Goal: Information Seeking & Learning: Learn about a topic

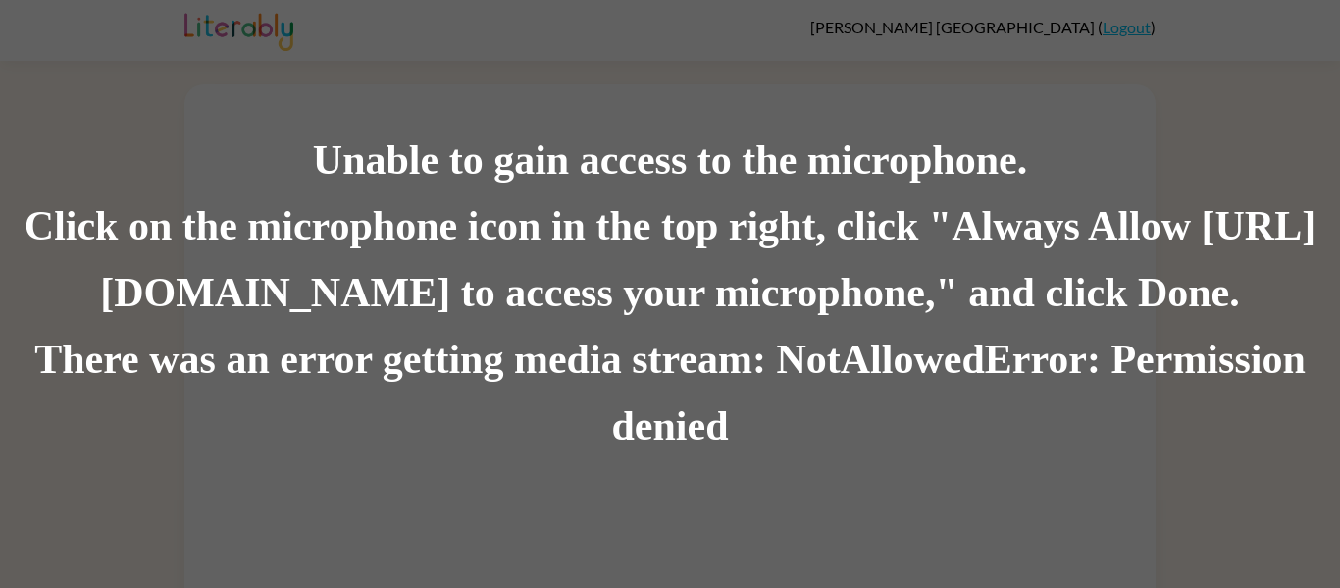
click at [64, 199] on div "Click on the microphone icon in the top right, click "Always Allow [URL][DOMAIN…" at bounding box center [670, 260] width 1340 height 133
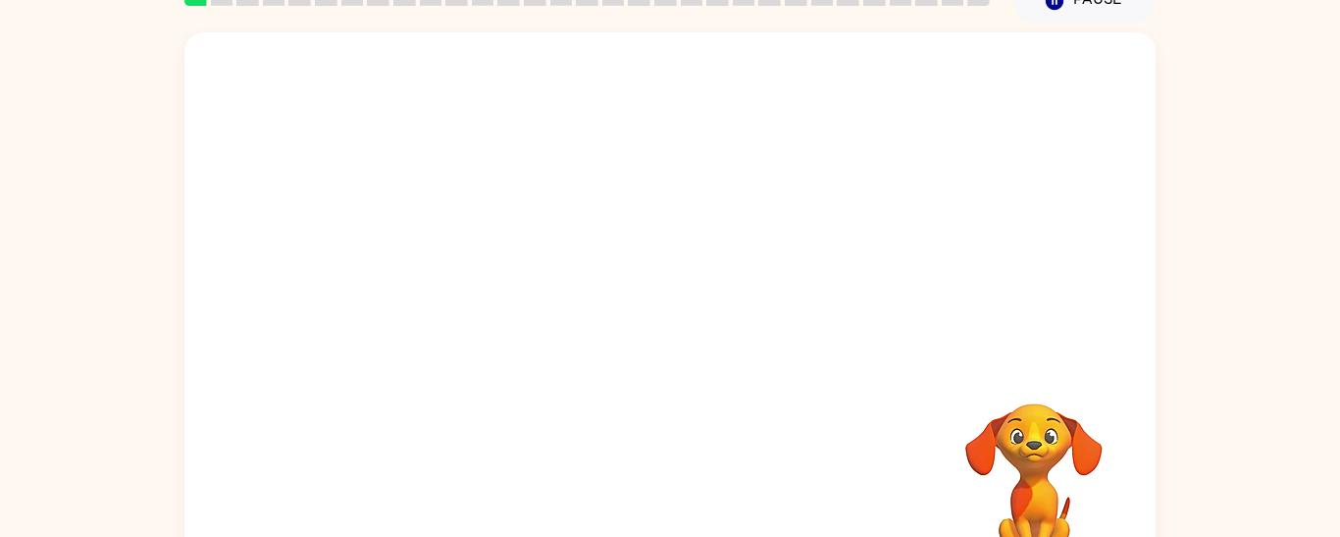
scroll to position [122, 0]
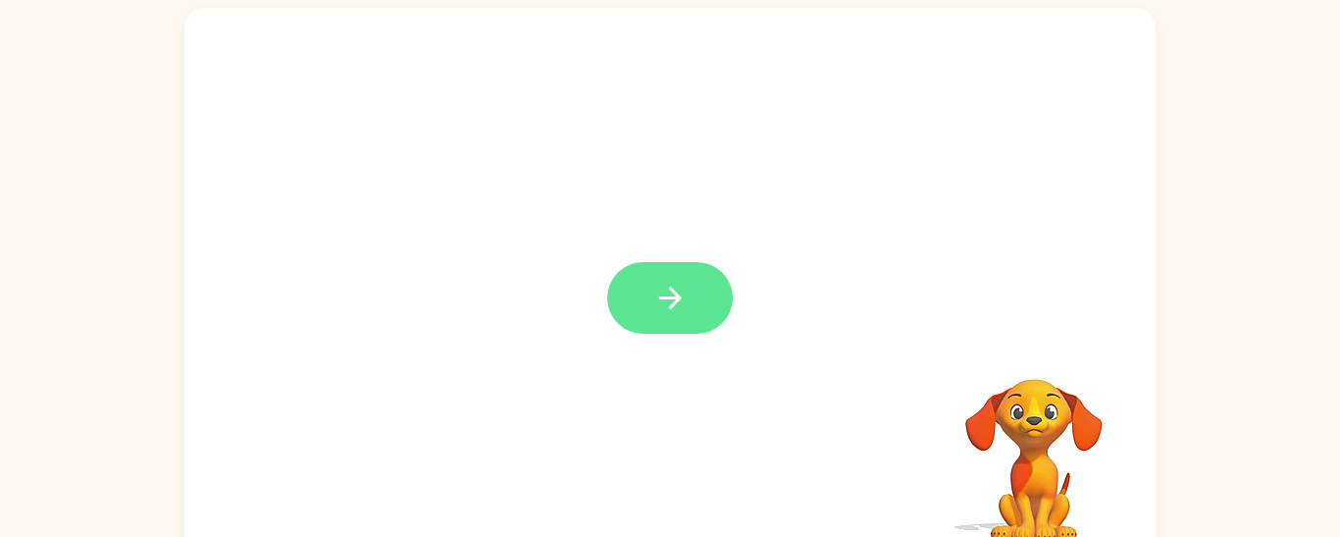
click at [659, 292] on icon "button" at bounding box center [670, 298] width 34 height 34
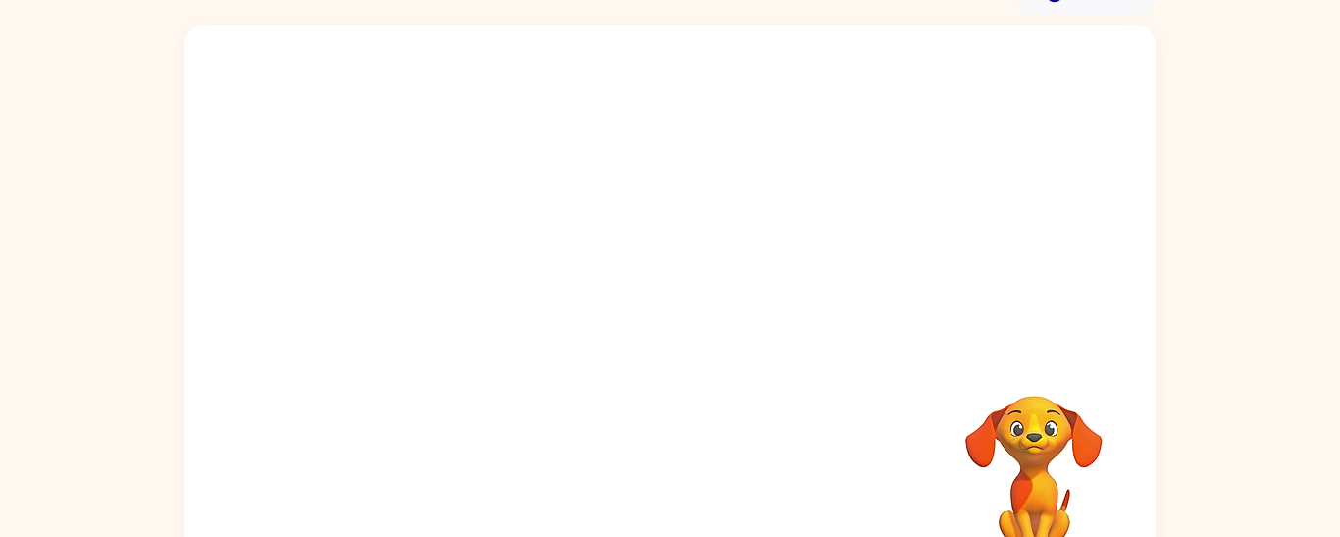
scroll to position [116, 0]
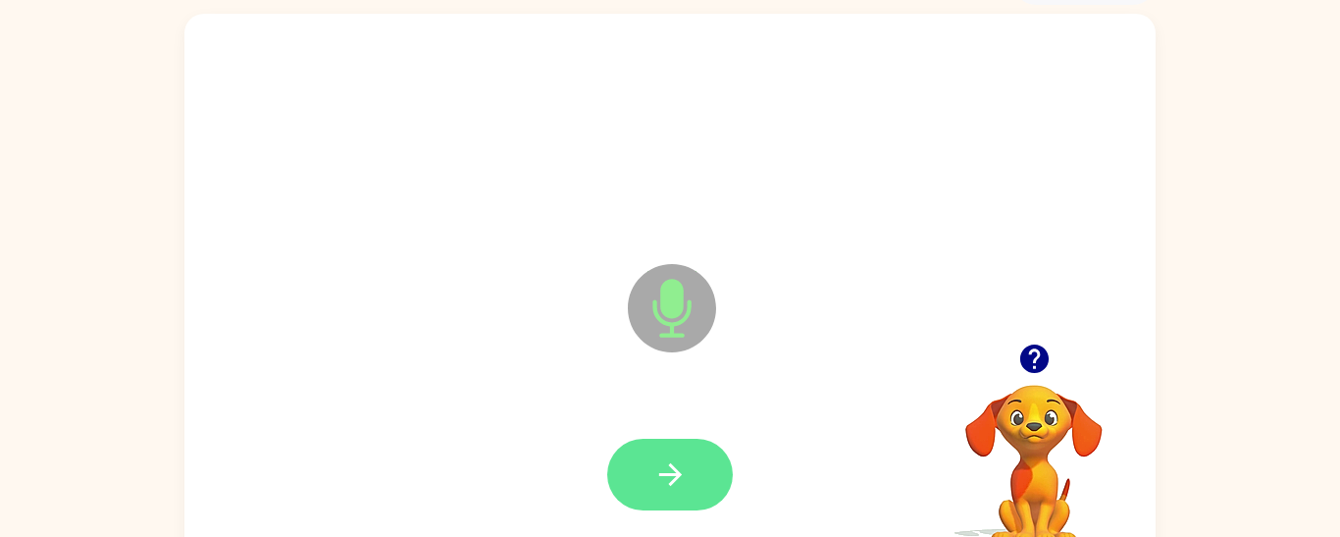
click at [701, 493] on button "button" at bounding box center [670, 475] width 126 height 72
click at [693, 455] on button "button" at bounding box center [670, 475] width 126 height 72
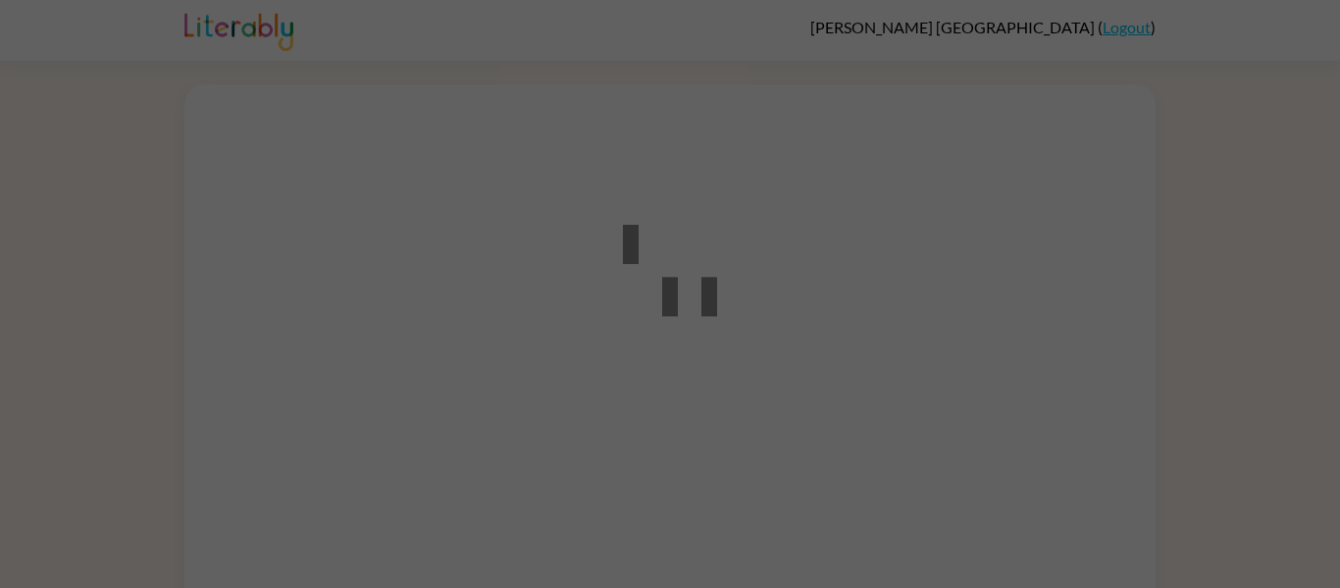
scroll to position [57, 0]
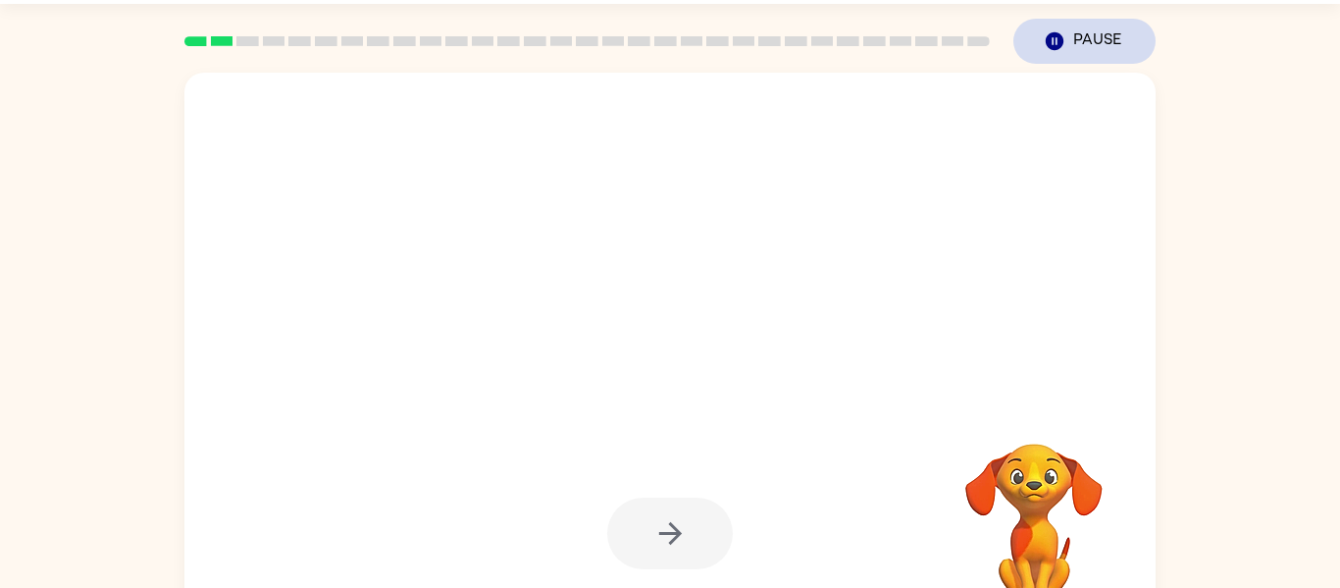
click at [1080, 35] on button "Pause Pause" at bounding box center [1085, 41] width 142 height 45
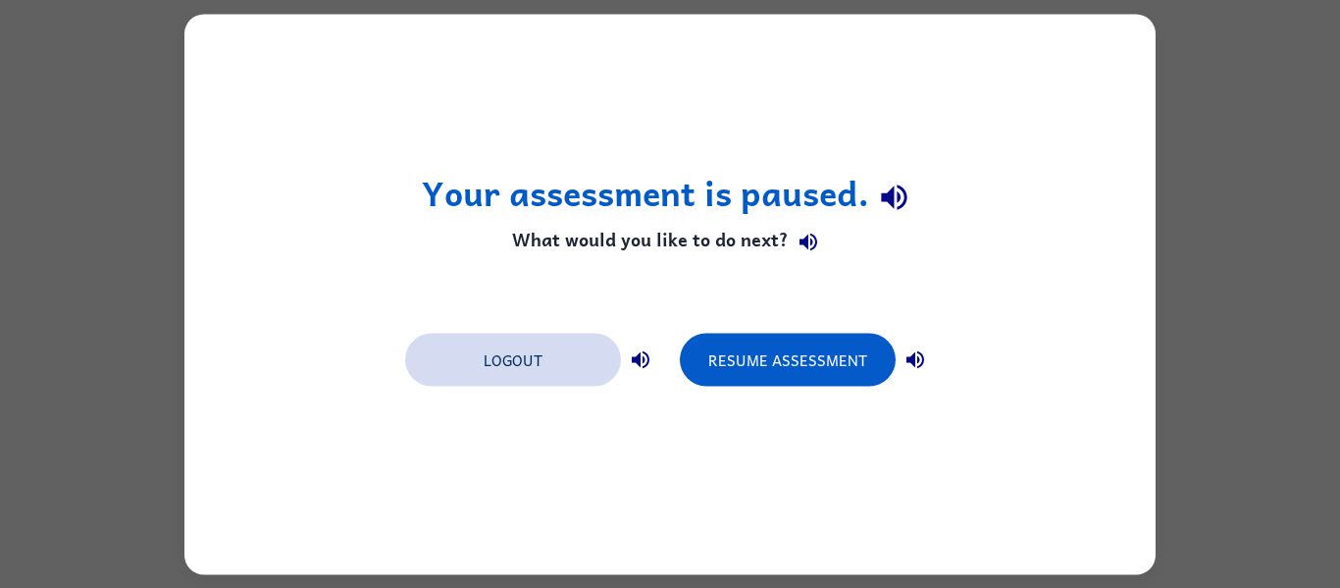
click at [493, 368] on button "Logout" at bounding box center [513, 359] width 216 height 53
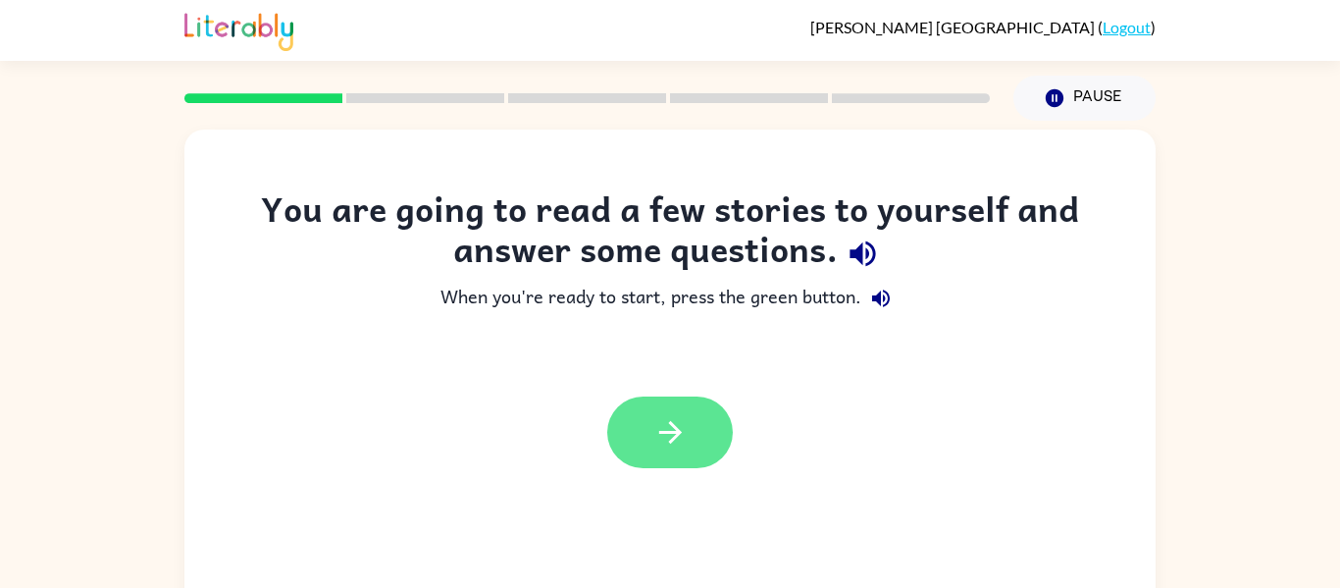
click at [678, 442] on icon "button" at bounding box center [670, 432] width 34 height 34
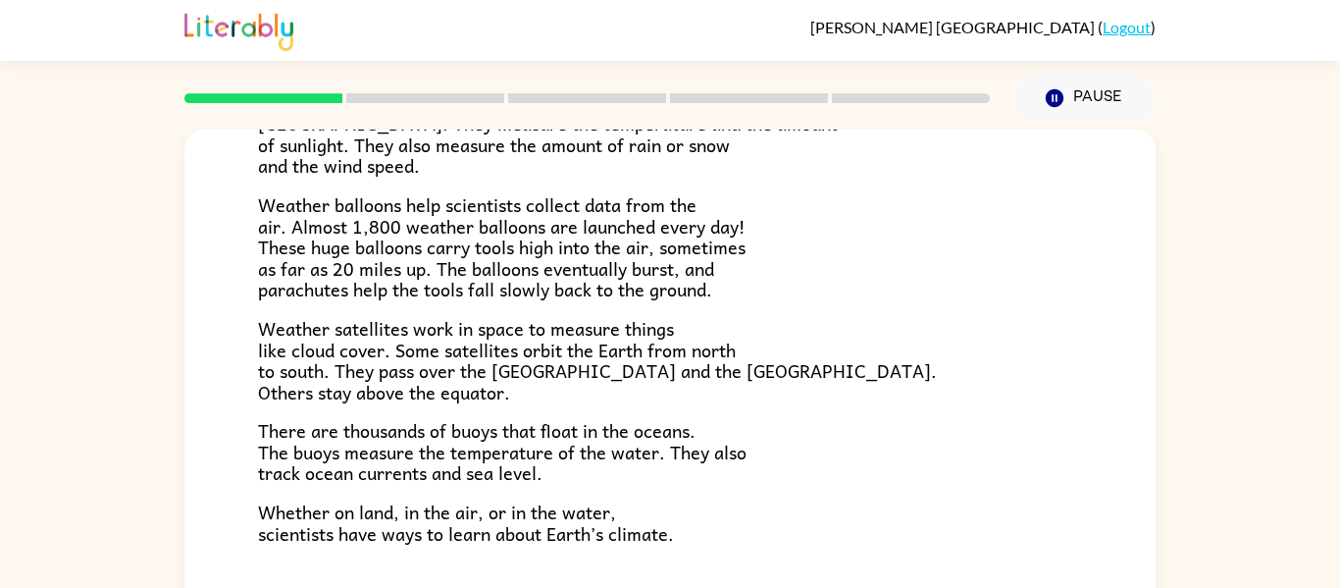
scroll to position [548, 0]
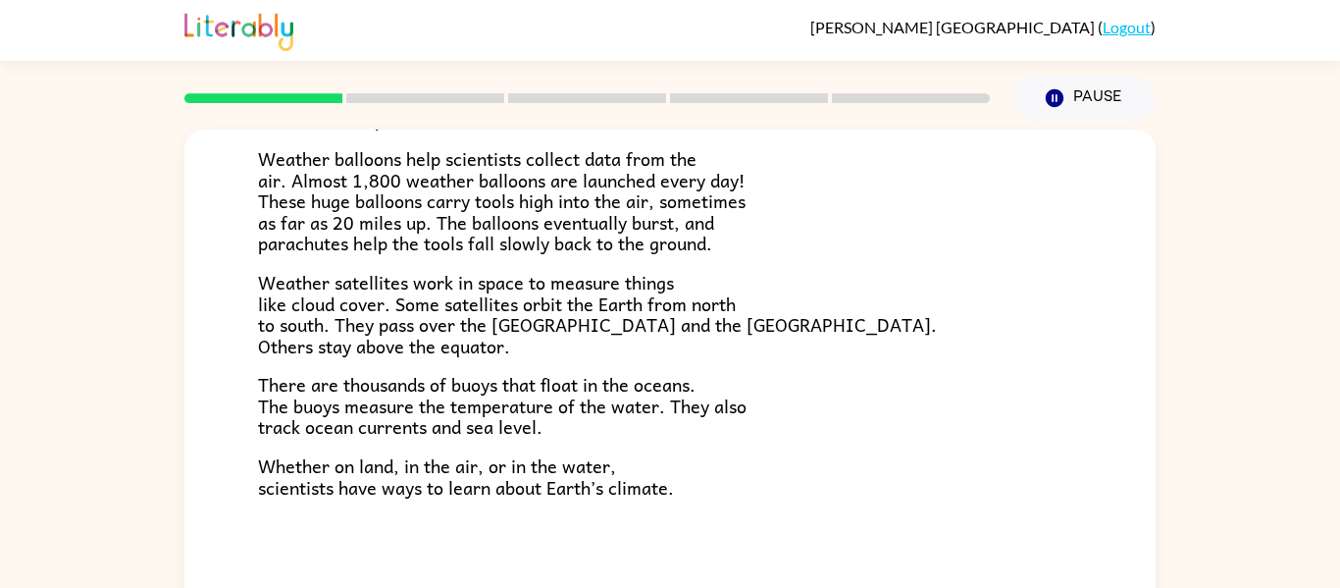
click at [374, 91] on div at bounding box center [587, 98] width 829 height 69
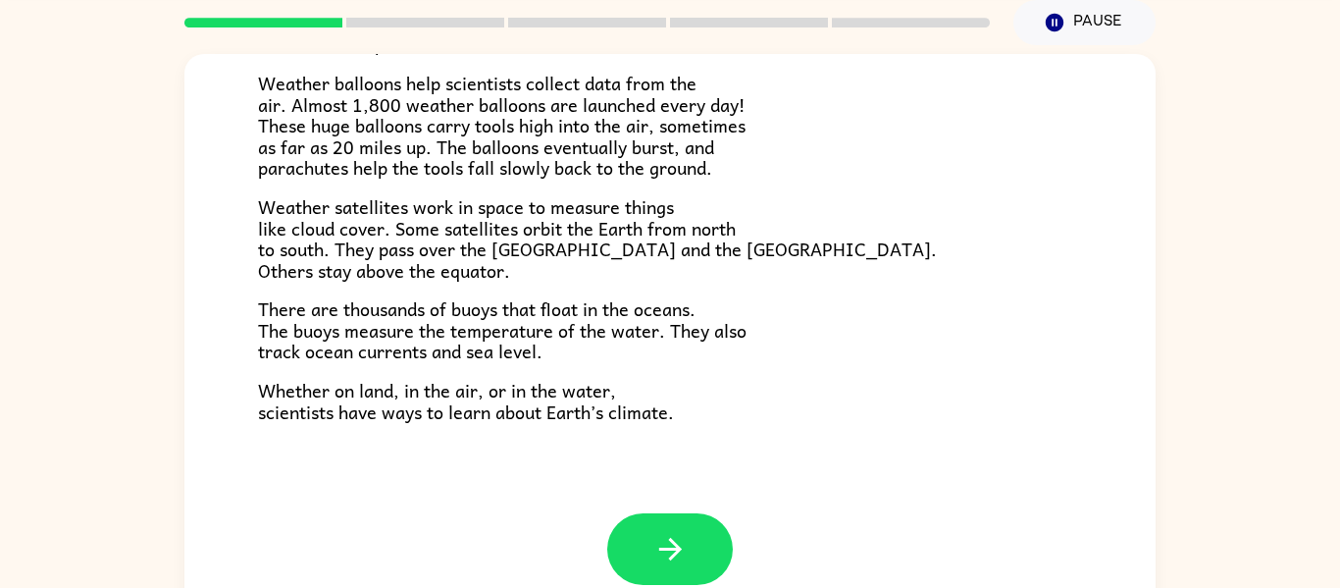
scroll to position [102, 0]
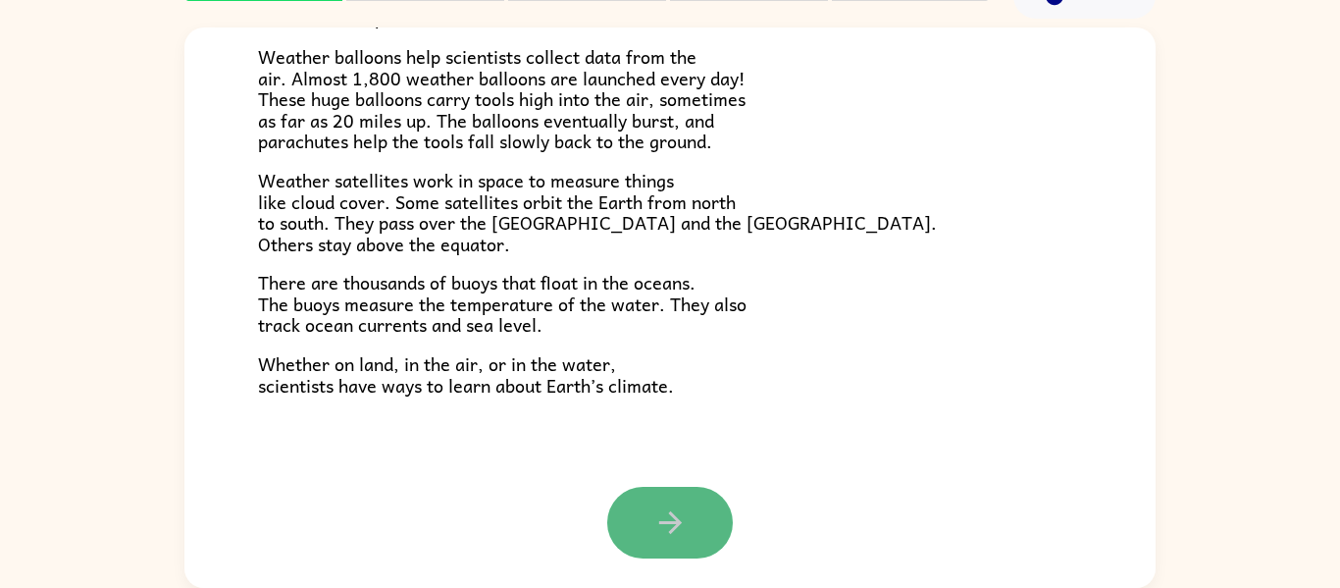
click at [647, 541] on button "button" at bounding box center [670, 523] width 126 height 72
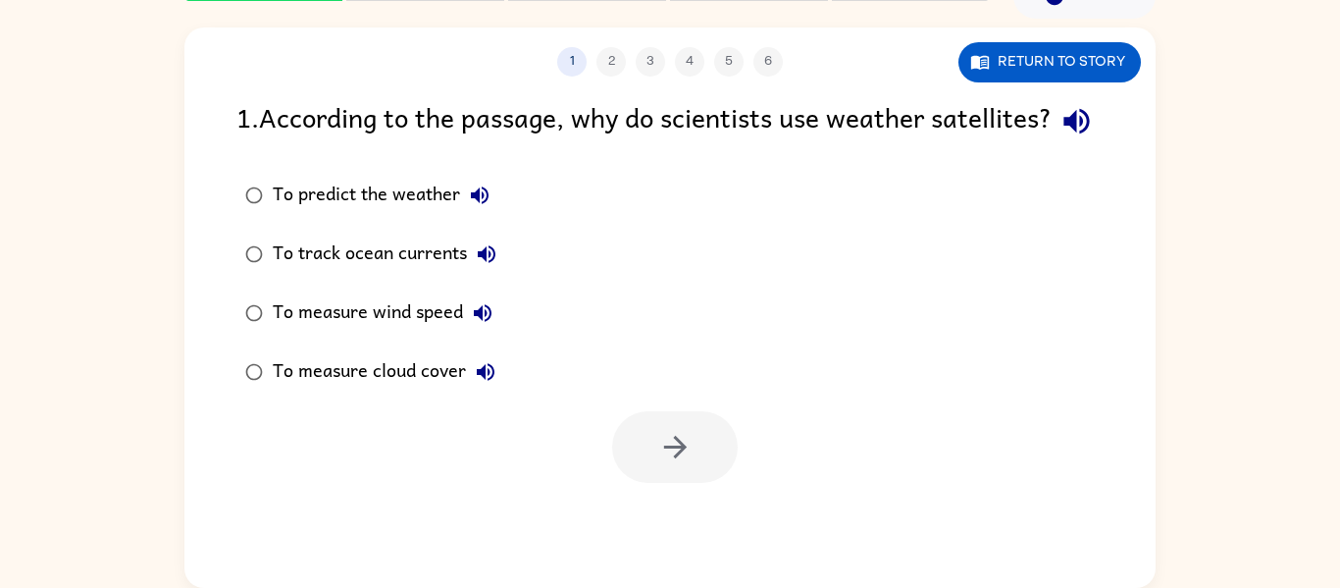
click at [429, 401] on label "To measure cloud cover" at bounding box center [371, 371] width 290 height 59
click at [647, 483] on button "button" at bounding box center [675, 447] width 126 height 72
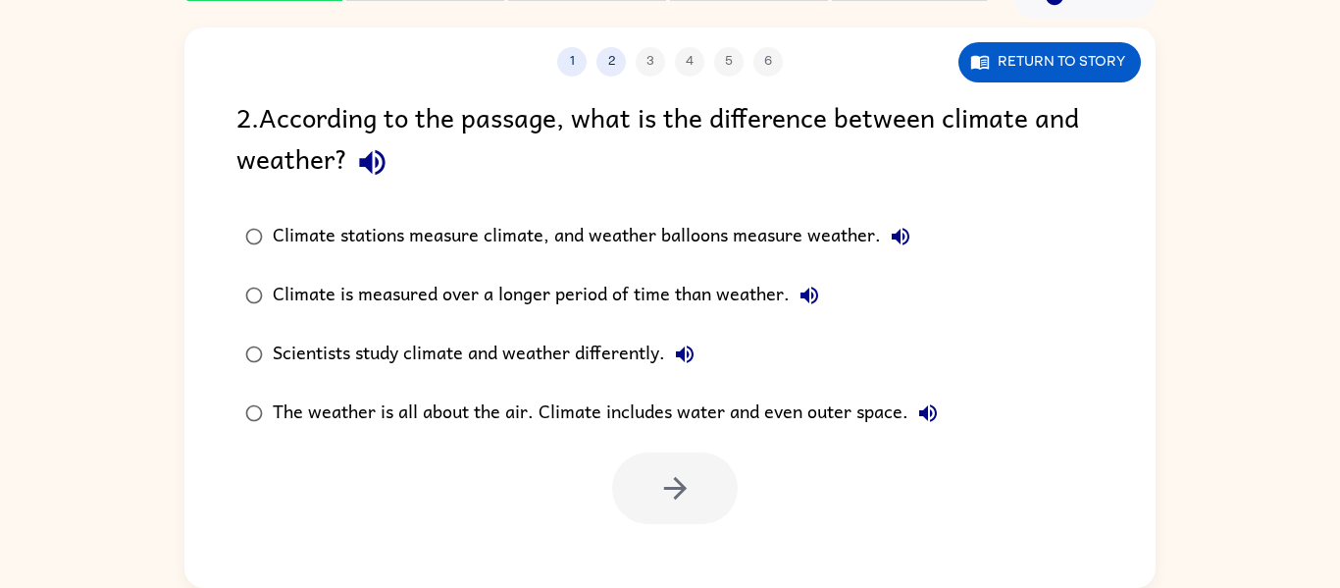
click at [573, 237] on div "Climate stations measure climate, and weather balloons measure weather." at bounding box center [597, 236] width 648 height 39
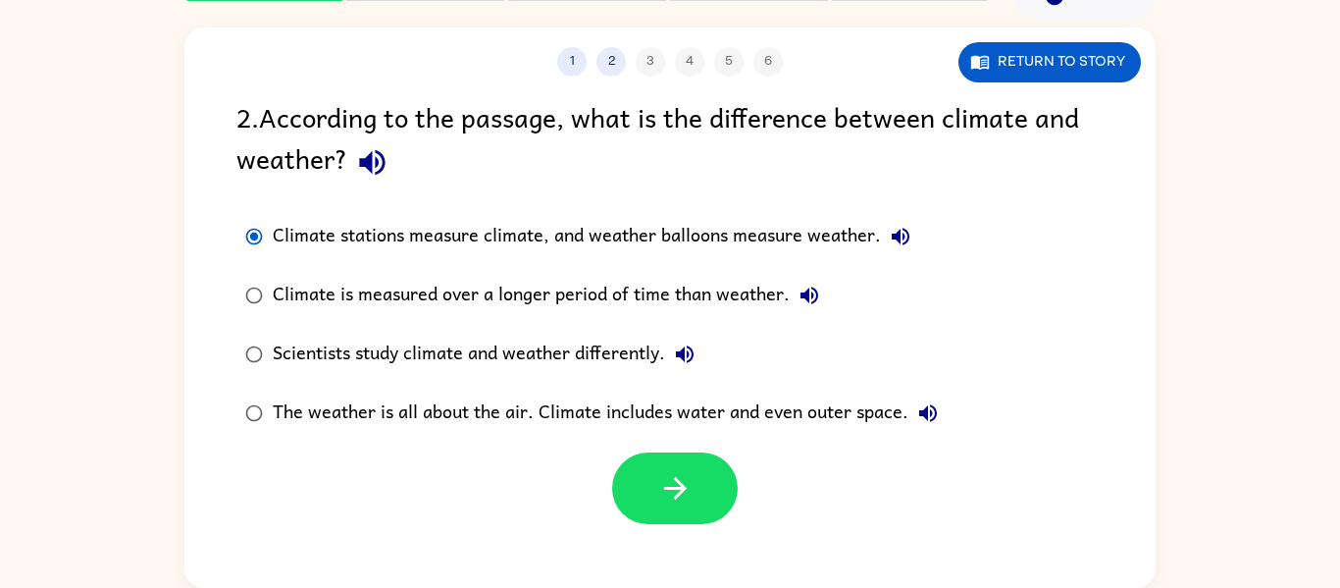
click at [573, 237] on div "Climate stations measure climate, and weather balloons measure weather." at bounding box center [597, 236] width 648 height 39
click at [701, 285] on div "Climate is measured over a longer period of time than weather." at bounding box center [551, 295] width 556 height 39
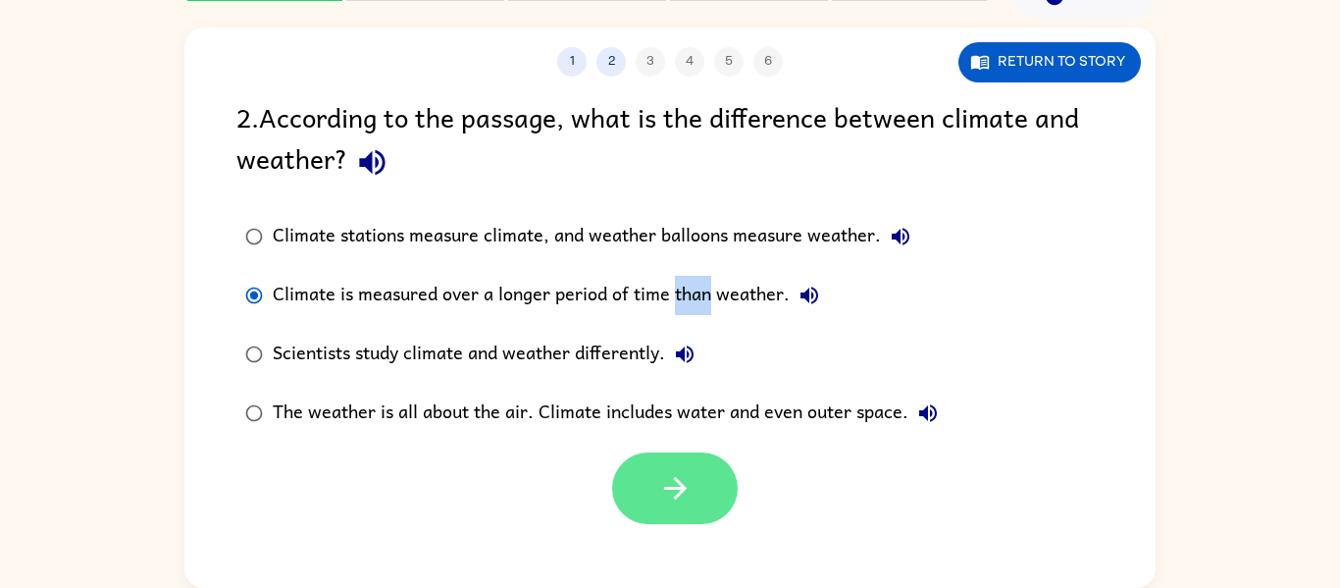
click at [654, 491] on button "button" at bounding box center [675, 488] width 126 height 72
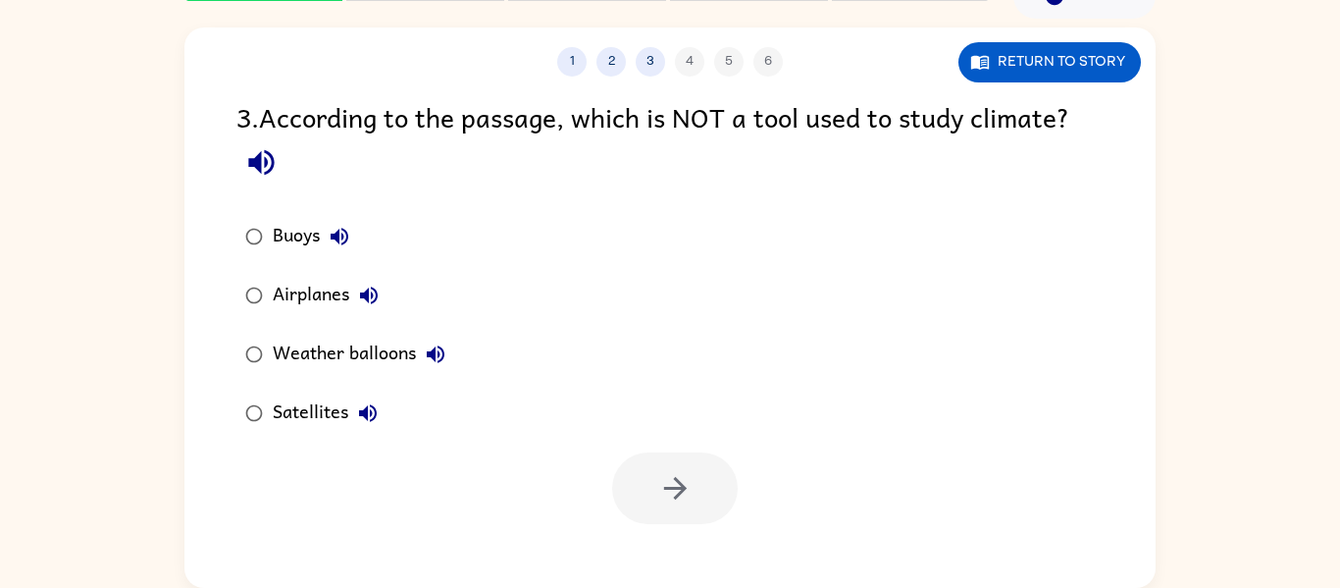
click at [309, 256] on label "Buoys" at bounding box center [345, 236] width 239 height 59
click at [641, 488] on button "button" at bounding box center [675, 488] width 126 height 72
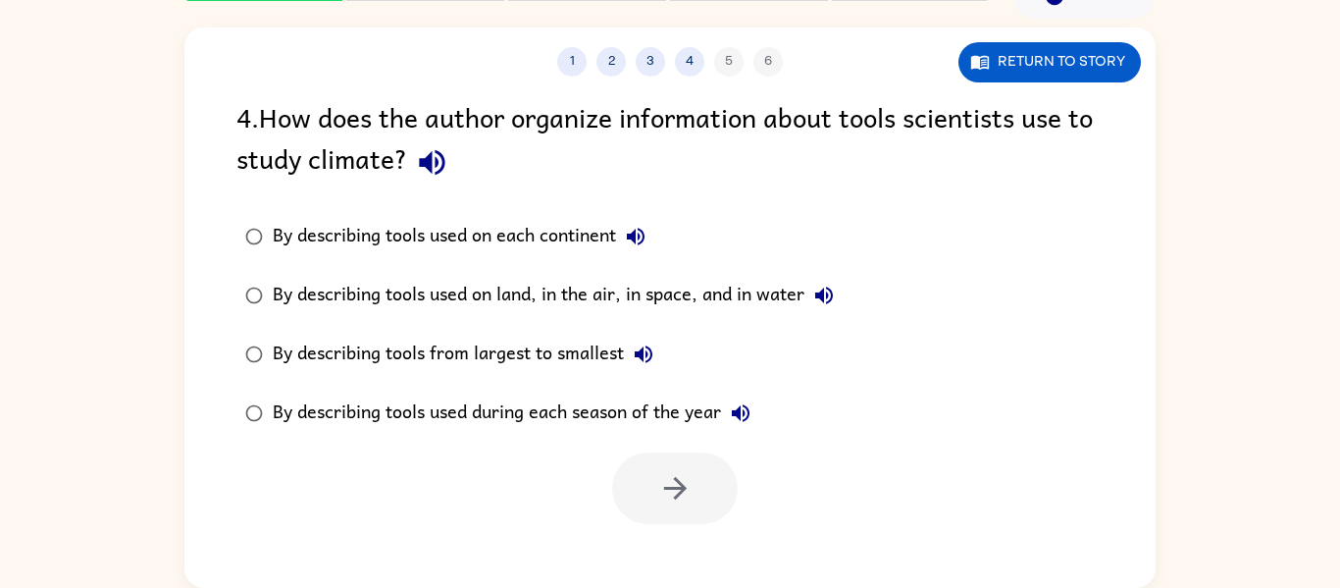
click at [694, 301] on div "By describing tools used on land, in the air, in space, and in water" at bounding box center [558, 295] width 571 height 39
click at [711, 491] on button "button" at bounding box center [675, 488] width 126 height 72
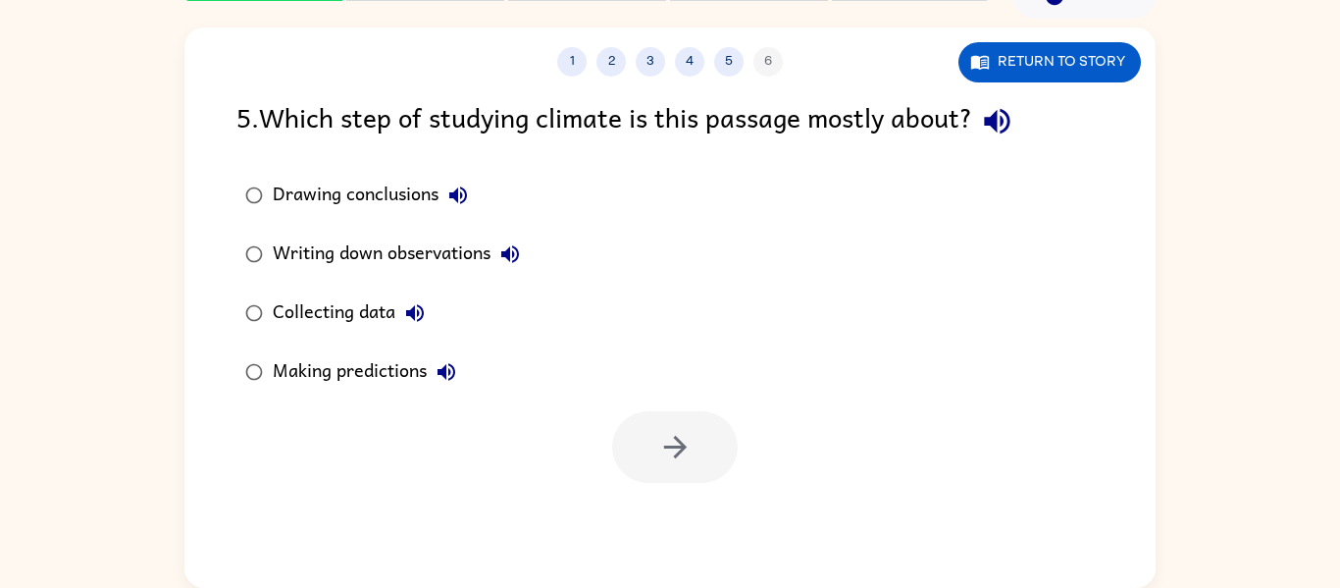
click at [309, 308] on div "Collecting data" at bounding box center [354, 312] width 162 height 39
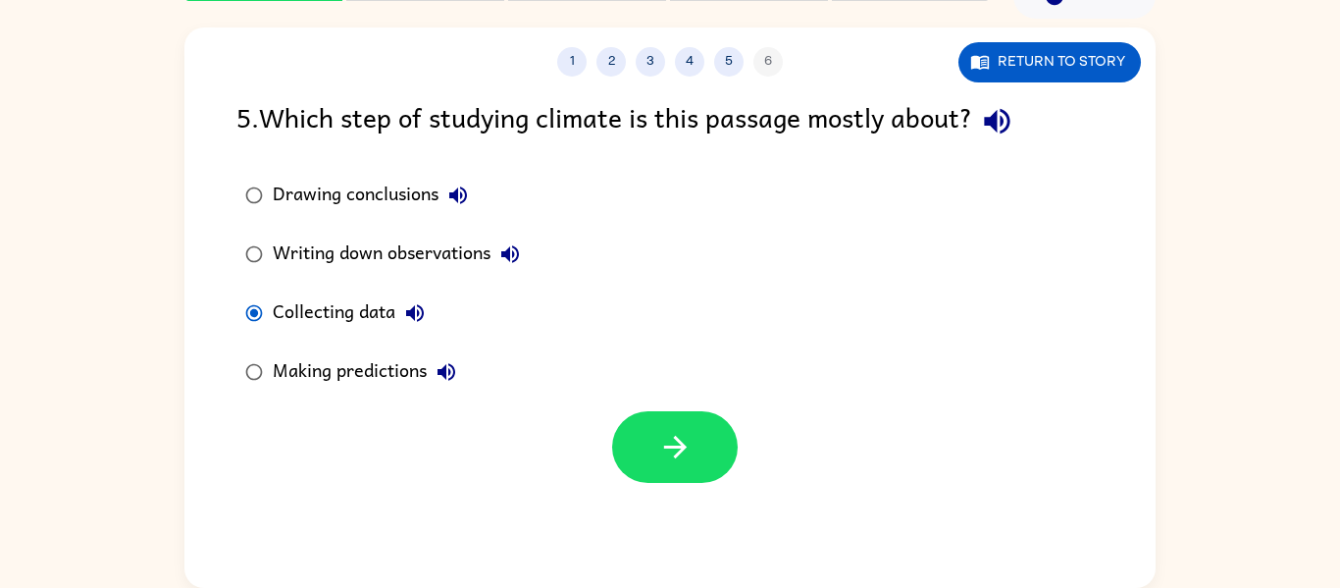
click at [404, 378] on div "Making predictions" at bounding box center [369, 371] width 193 height 39
click at [724, 444] on button "button" at bounding box center [675, 447] width 126 height 72
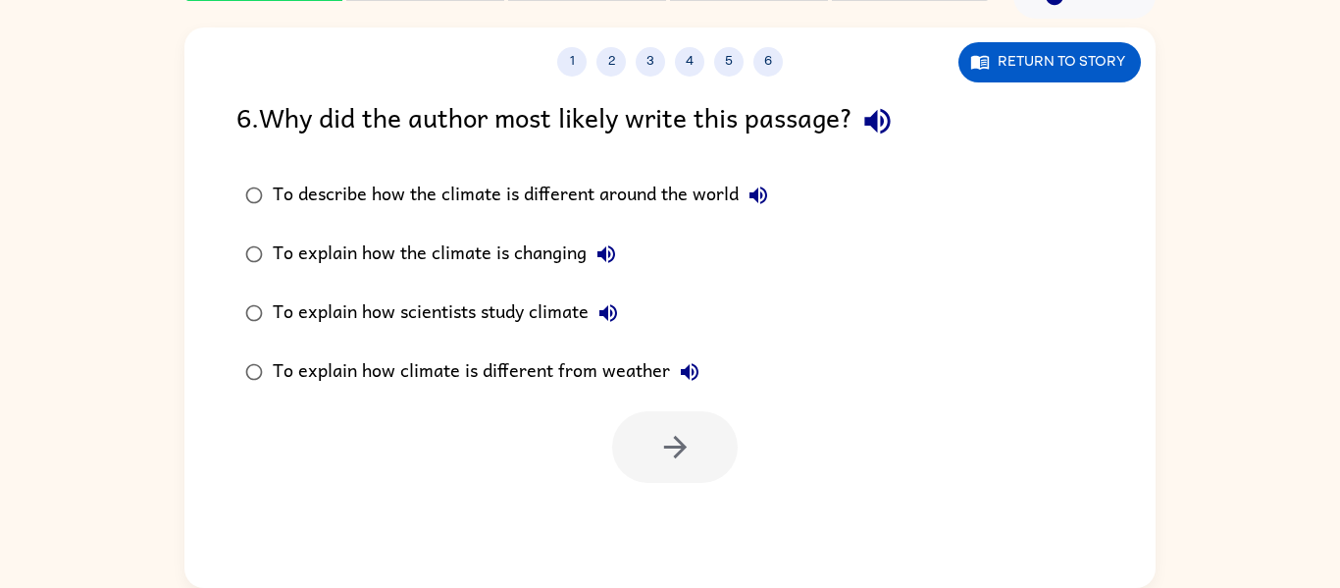
click at [548, 320] on div "To explain how scientists study climate" at bounding box center [450, 312] width 355 height 39
click at [679, 449] on icon "button" at bounding box center [675, 447] width 34 height 34
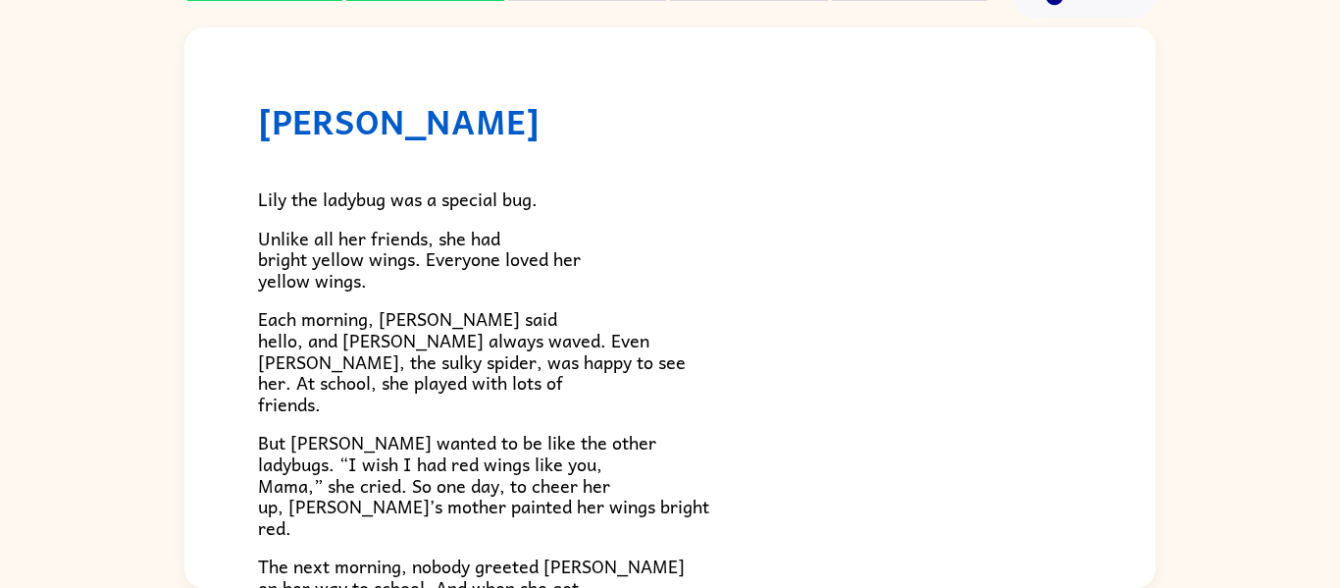
click at [733, 380] on p "Each morning, Blake Butterfly said hello, and Manny Mantis always waved. Even S…" at bounding box center [670, 361] width 824 height 106
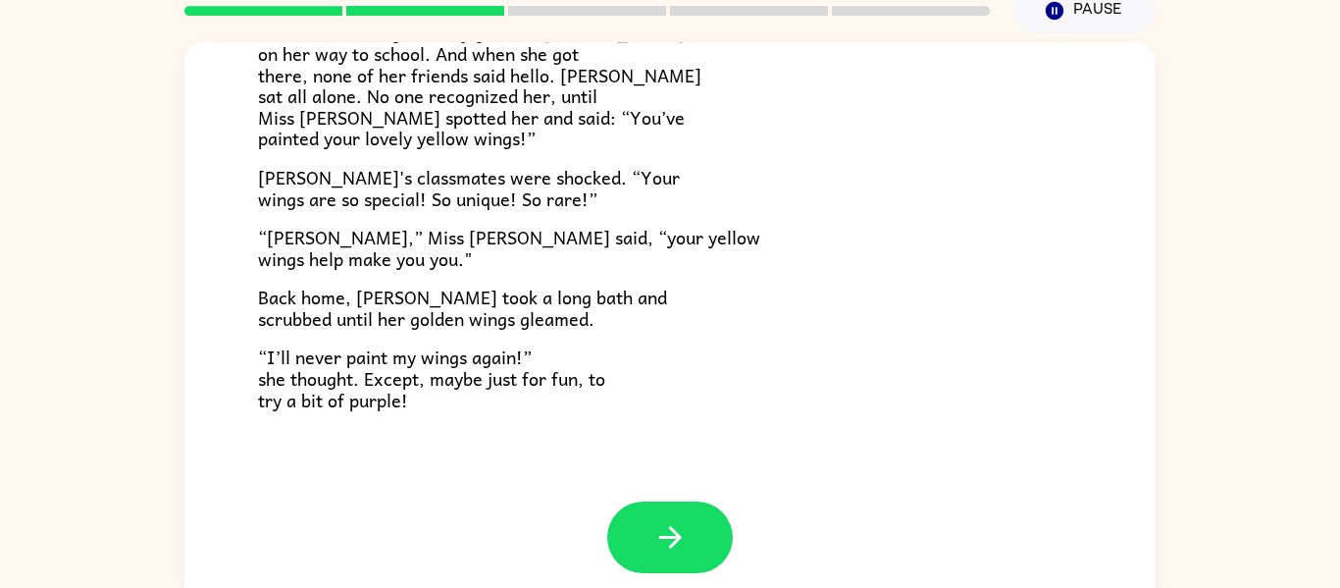
scroll to position [102, 0]
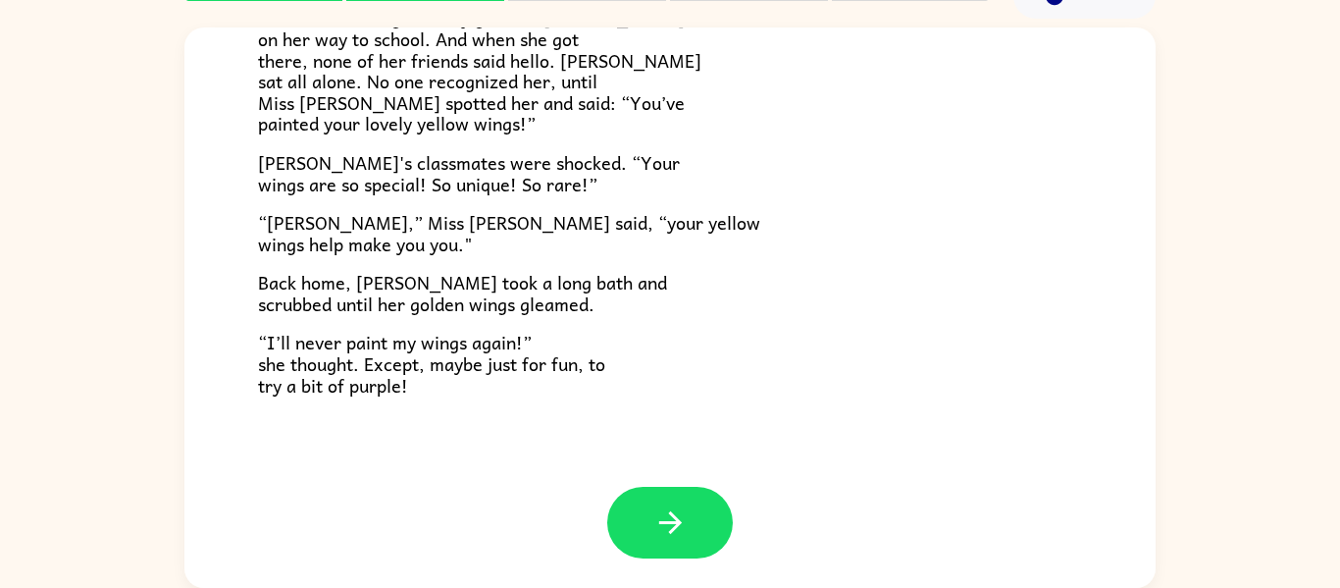
click at [1202, 423] on div "Lily Ladybug Lily the ladybug was a special bug. Unlike all her friends, she ha…" at bounding box center [670, 303] width 1340 height 569
click at [717, 531] on button "button" at bounding box center [670, 523] width 126 height 72
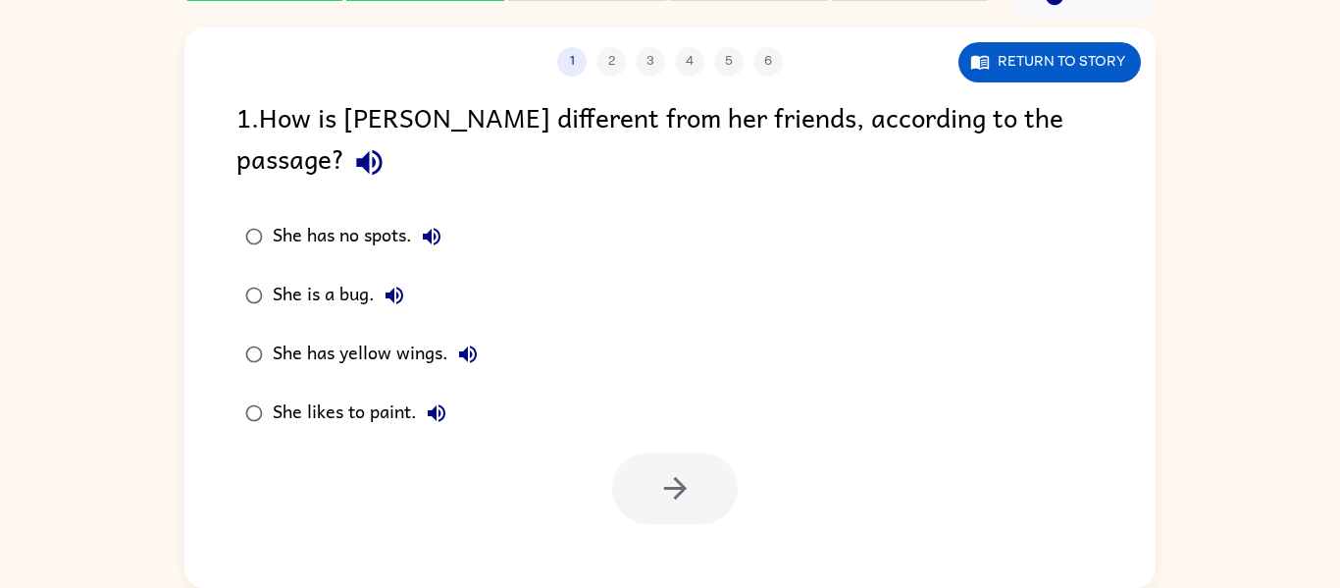
scroll to position [0, 0]
click at [339, 335] on div "She has yellow wings." at bounding box center [380, 354] width 215 height 39
click at [685, 471] on icon "button" at bounding box center [675, 488] width 34 height 34
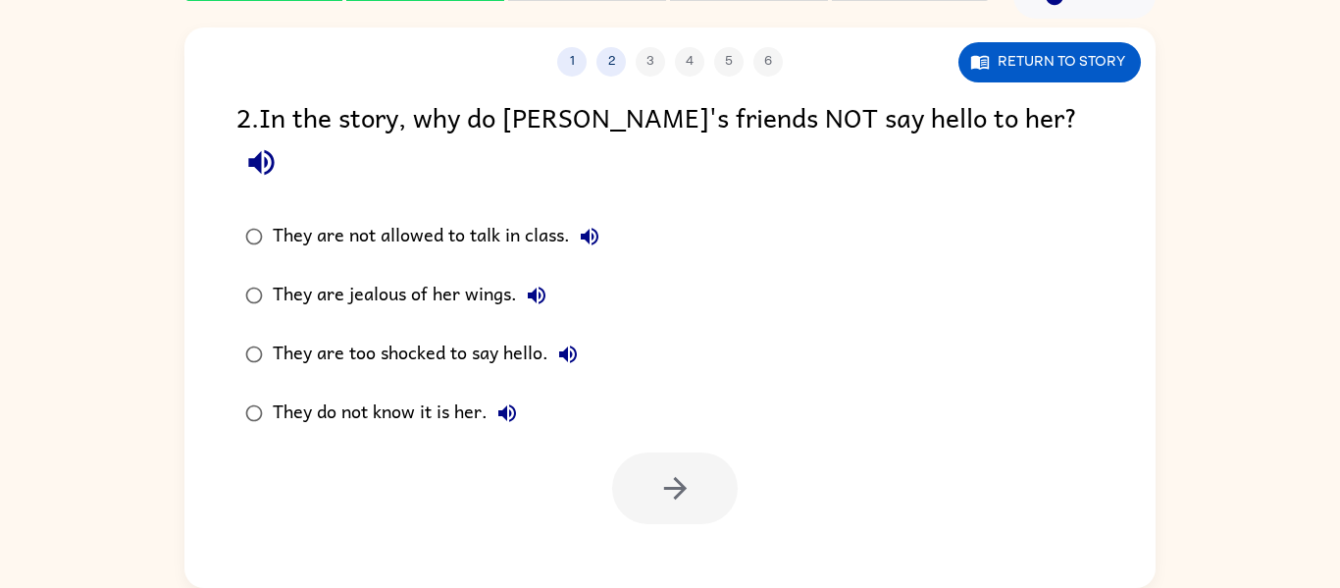
click at [368, 393] on div "They do not know it is her." at bounding box center [400, 412] width 254 height 39
click at [709, 453] on button "button" at bounding box center [675, 488] width 126 height 72
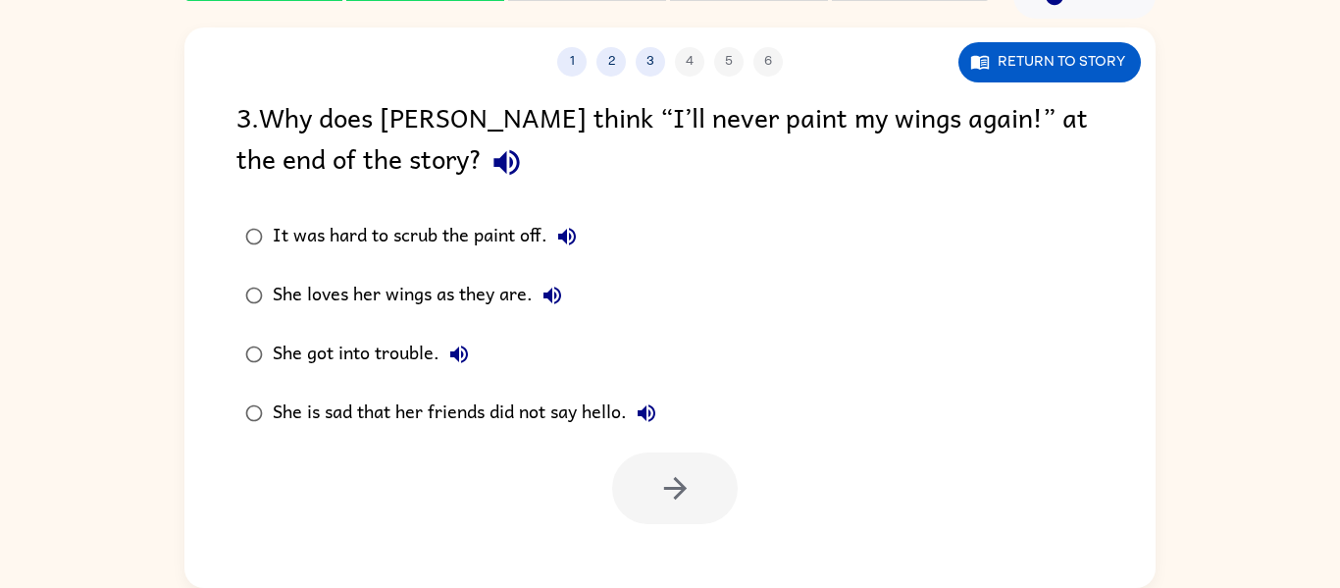
click at [386, 293] on div "She loves her wings as they are." at bounding box center [422, 295] width 299 height 39
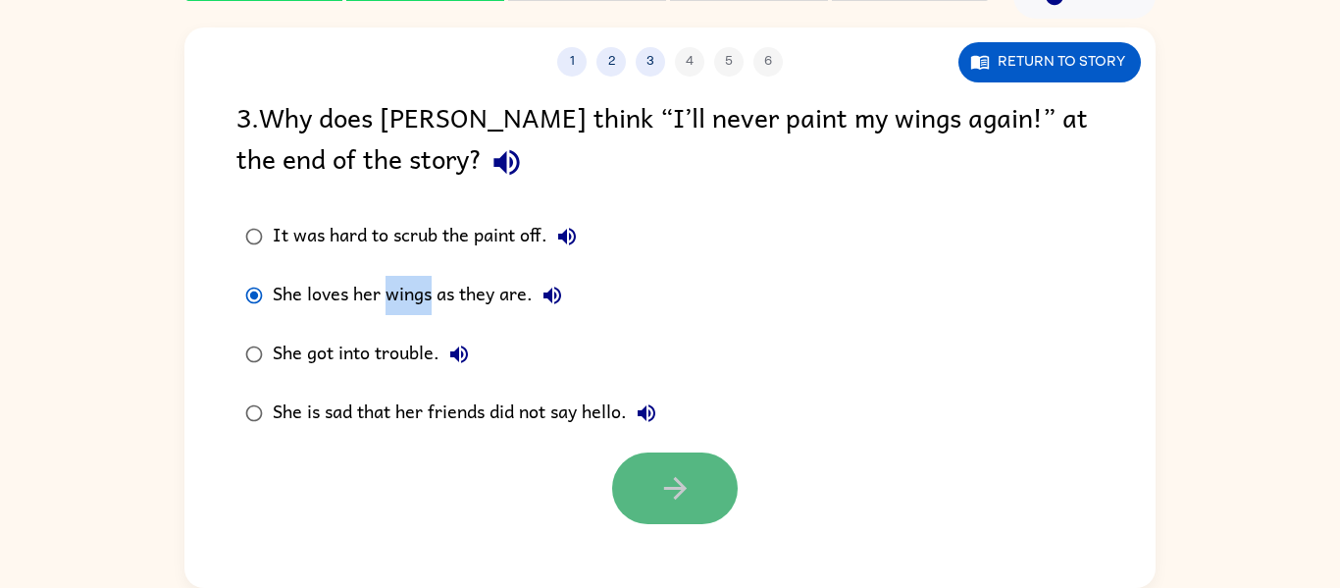
click at [648, 487] on button "button" at bounding box center [675, 488] width 126 height 72
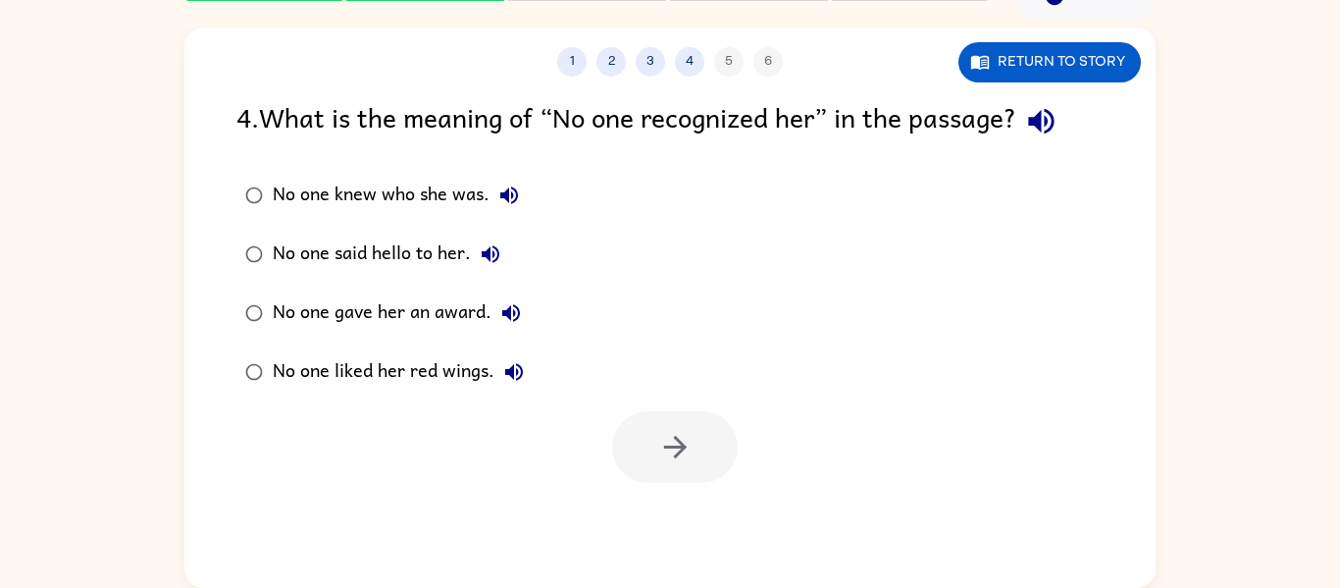
click at [378, 205] on div "No one knew who she was." at bounding box center [401, 195] width 256 height 39
click at [663, 456] on icon "button" at bounding box center [675, 447] width 34 height 34
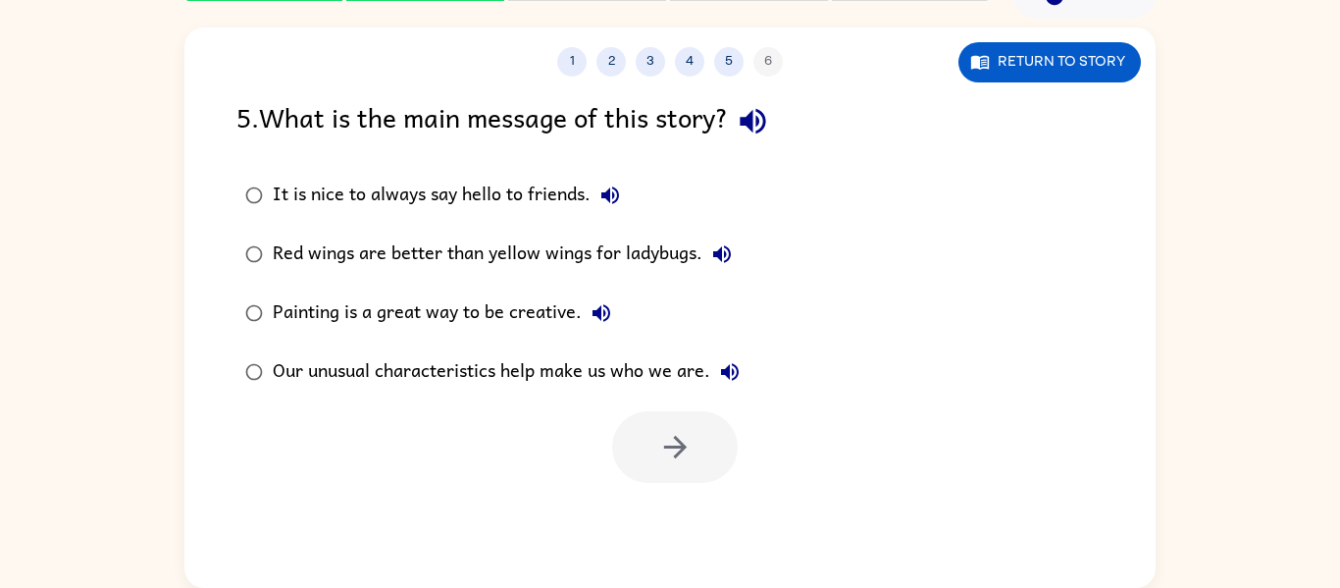
click at [575, 371] on div "Our unusual characteristics help make us who we are." at bounding box center [511, 371] width 477 height 39
click at [698, 460] on button "button" at bounding box center [675, 447] width 126 height 72
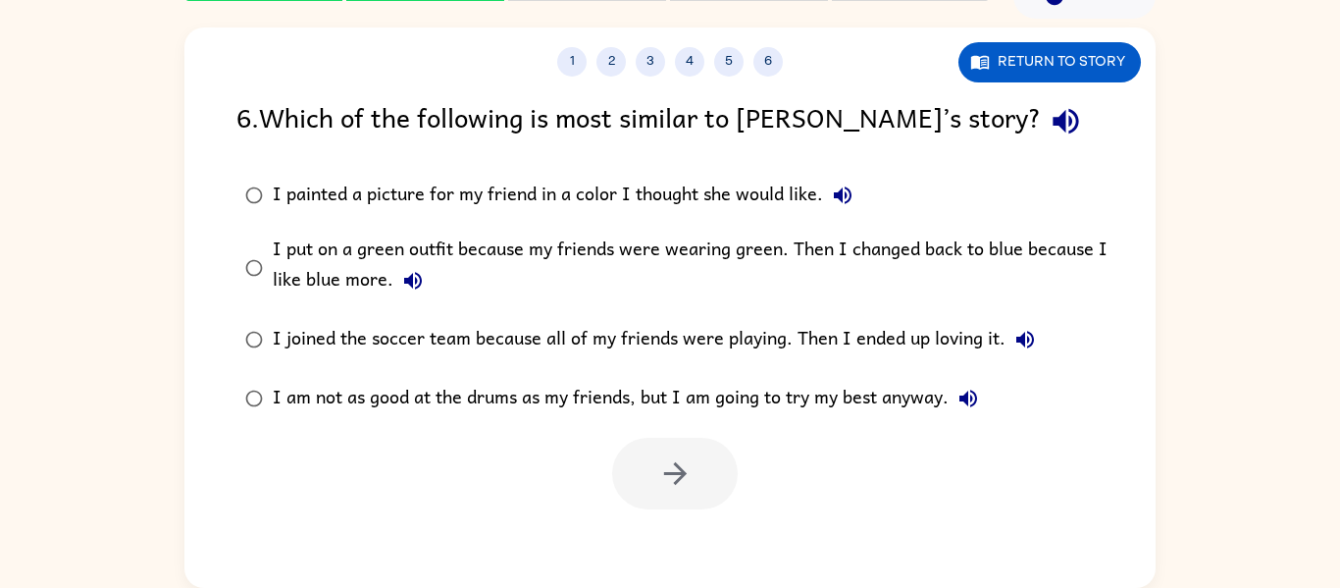
click at [524, 499] on div at bounding box center [669, 468] width 971 height 81
click at [816, 251] on div "I put on a green outfit because my friends were wearing green. Then I changed b…" at bounding box center [702, 267] width 858 height 66
click at [731, 461] on button "button" at bounding box center [675, 474] width 126 height 72
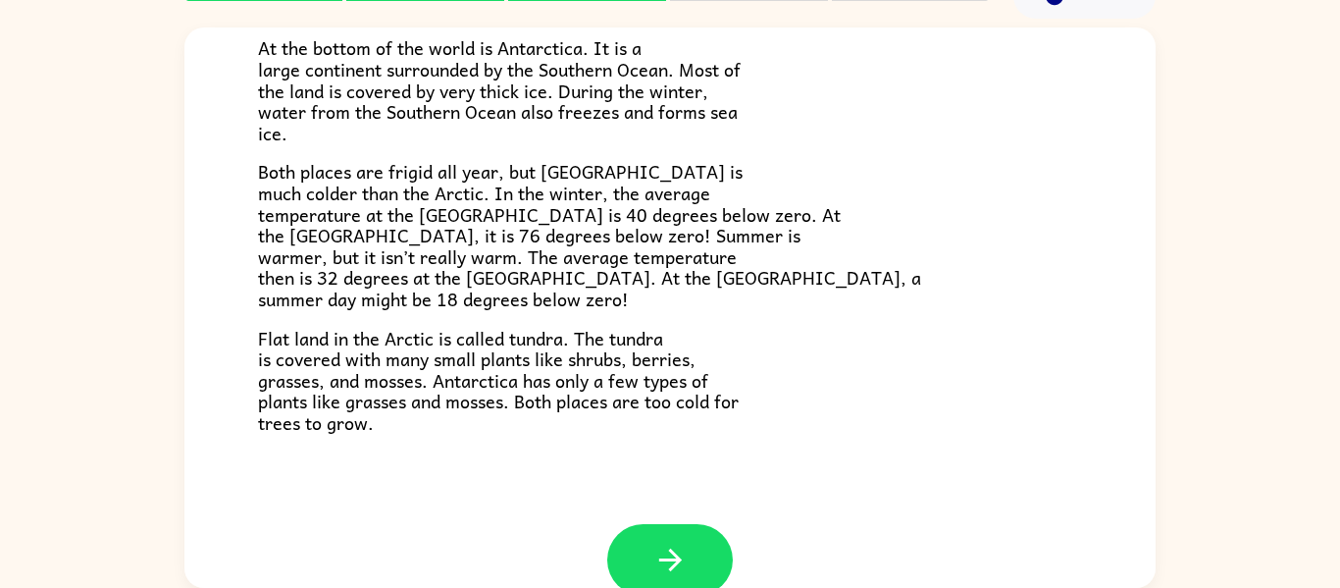
scroll to position [414, 0]
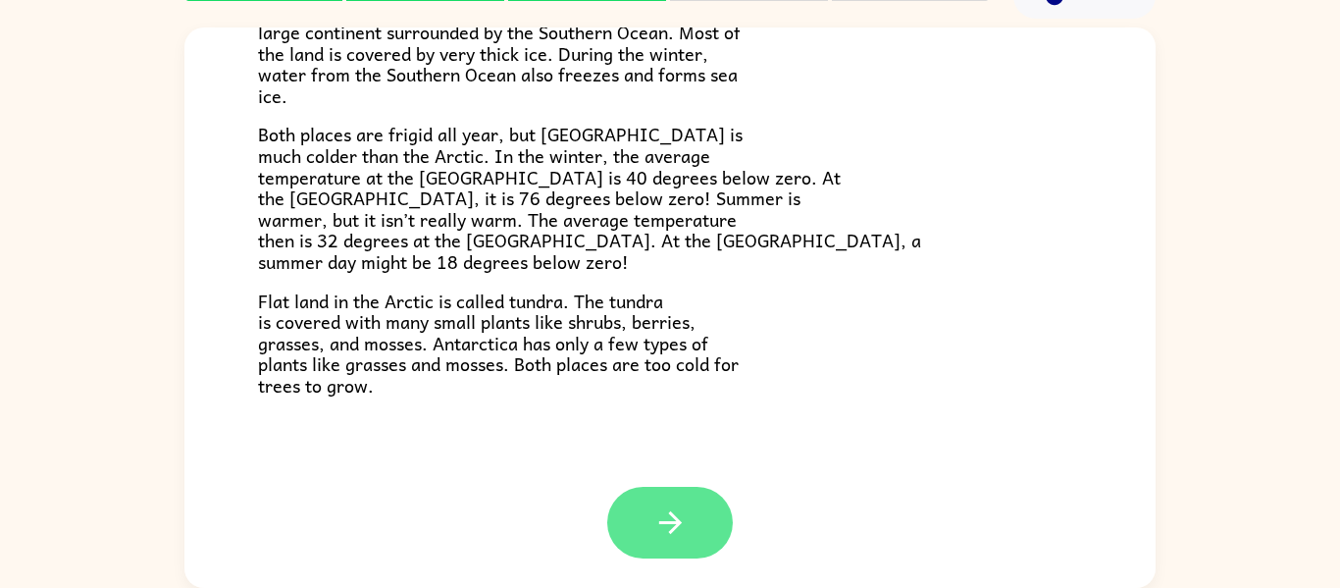
click at [686, 555] on button "button" at bounding box center [670, 523] width 126 height 72
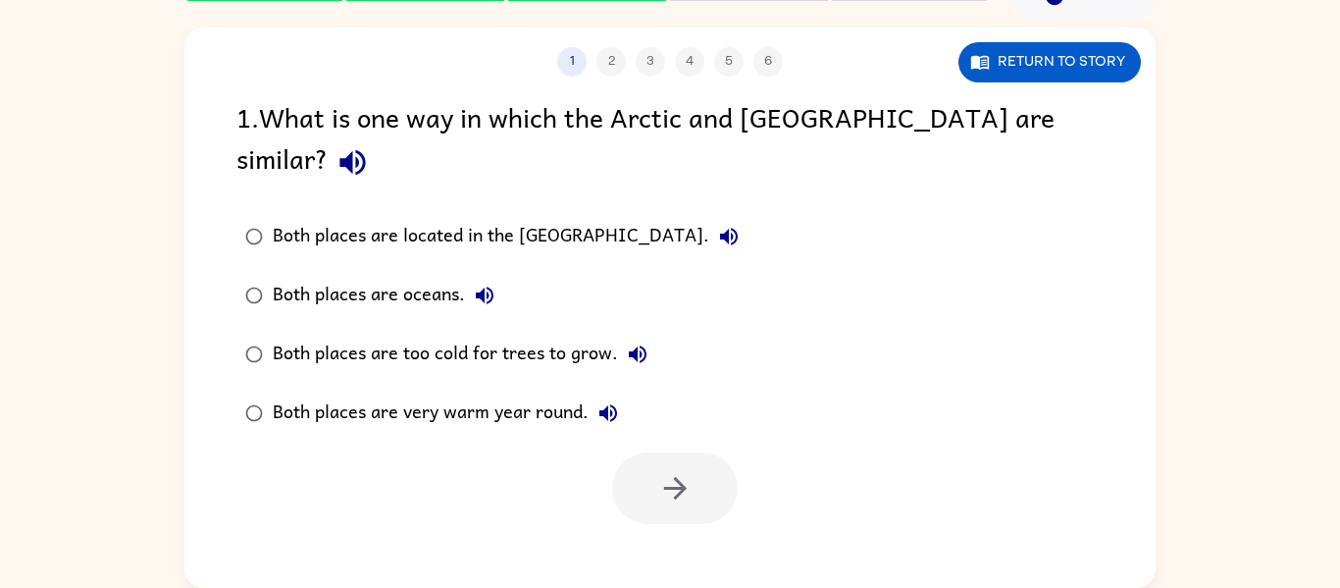
scroll to position [0, 0]
click at [731, 530] on div "1 2 3 4 5 6 Return to story 1 . What is one way in which the Arctic and Antarct…" at bounding box center [669, 307] width 971 height 560
click at [346, 335] on div "Both places are too cold for trees to grow." at bounding box center [465, 354] width 385 height 39
click at [685, 471] on icon "button" at bounding box center [675, 488] width 34 height 34
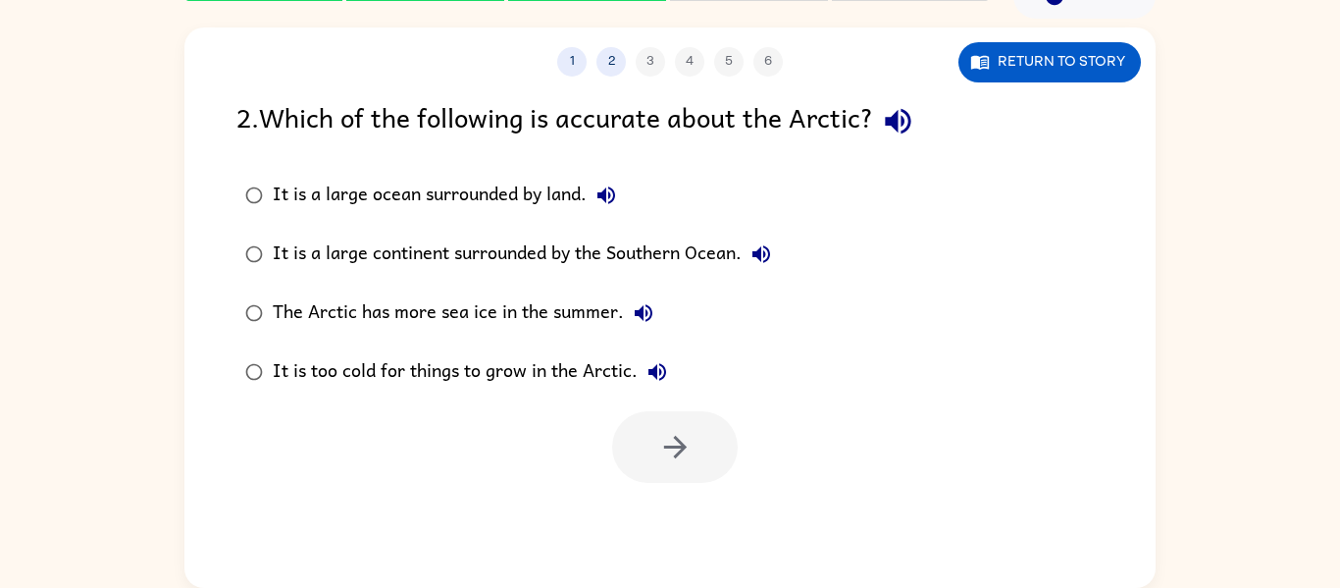
click at [431, 245] on div "It is a large continent surrounded by the Southern Ocean." at bounding box center [527, 253] width 508 height 39
click at [650, 427] on button "button" at bounding box center [675, 447] width 126 height 72
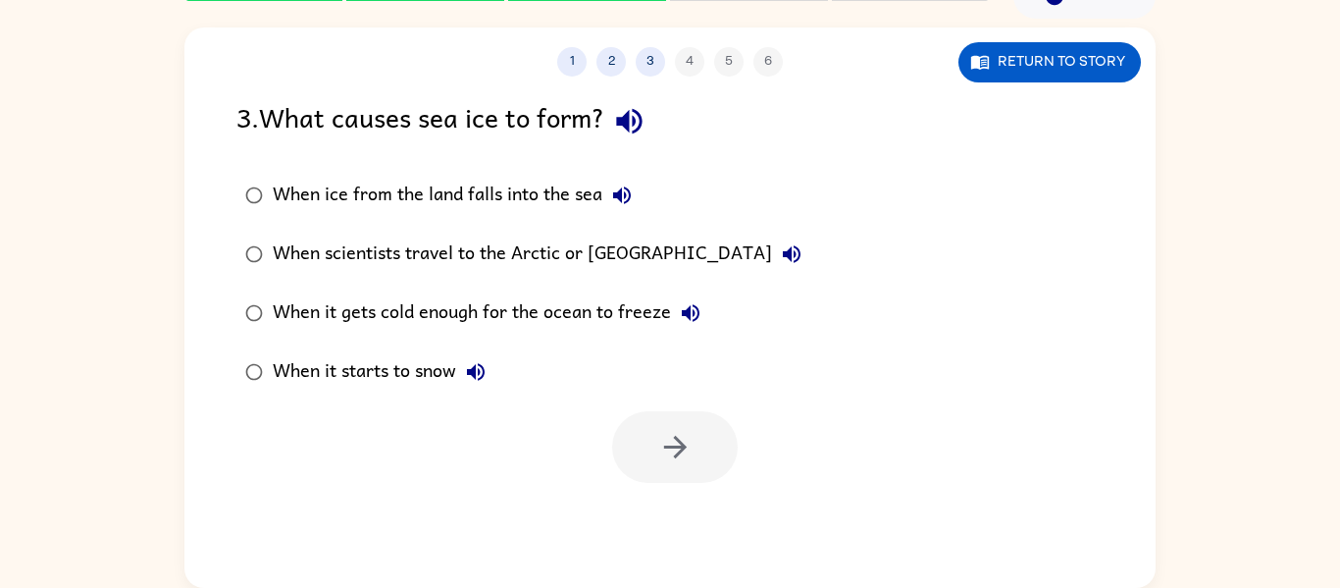
click at [412, 312] on div "When it gets cold enough for the ocean to freeze" at bounding box center [492, 312] width 438 height 39
click at [659, 469] on button "button" at bounding box center [675, 447] width 126 height 72
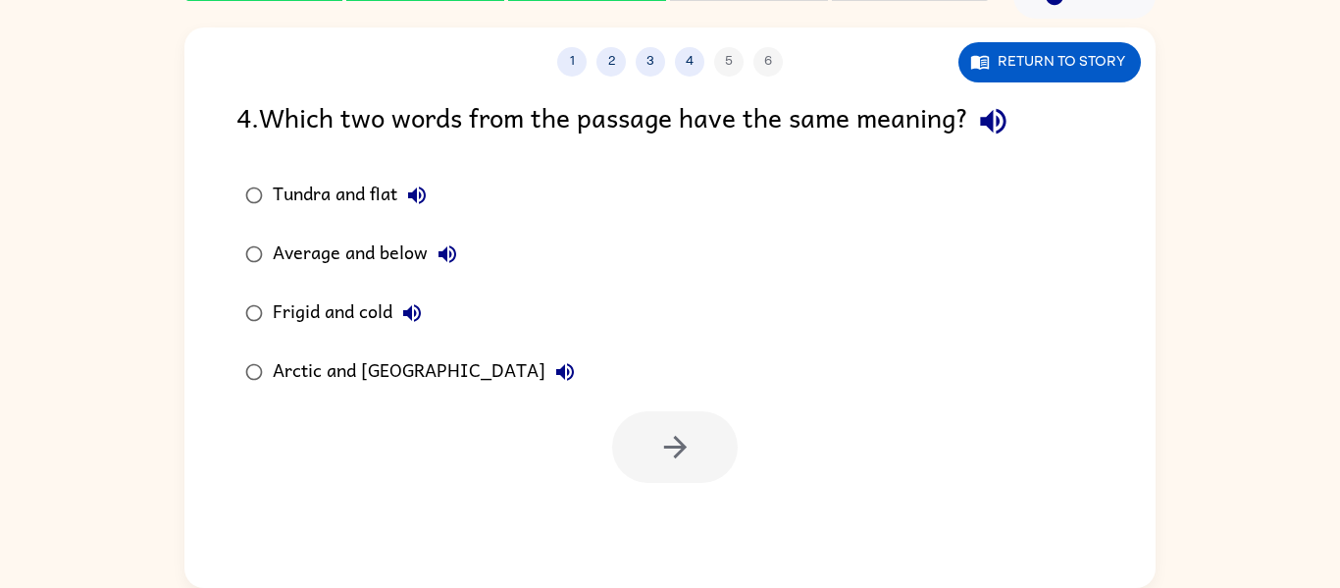
scroll to position [99, 0]
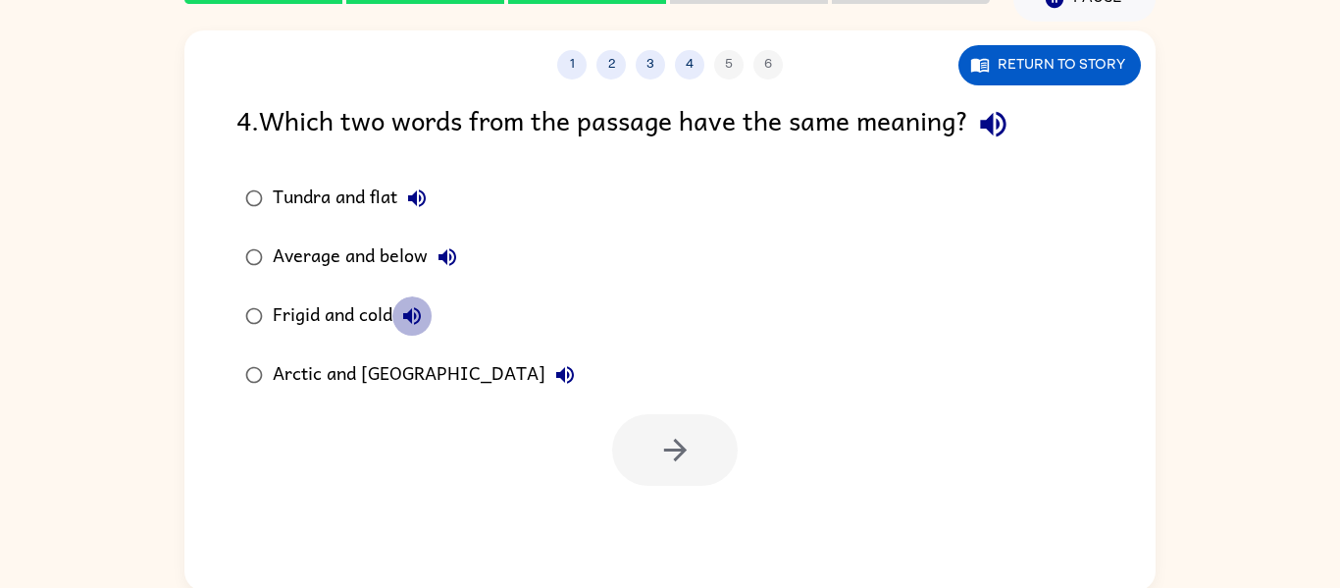
click at [398, 324] on button "Frigid and cold" at bounding box center [411, 315] width 39 height 39
click at [350, 315] on div "Frigid and cold" at bounding box center [352, 315] width 159 height 39
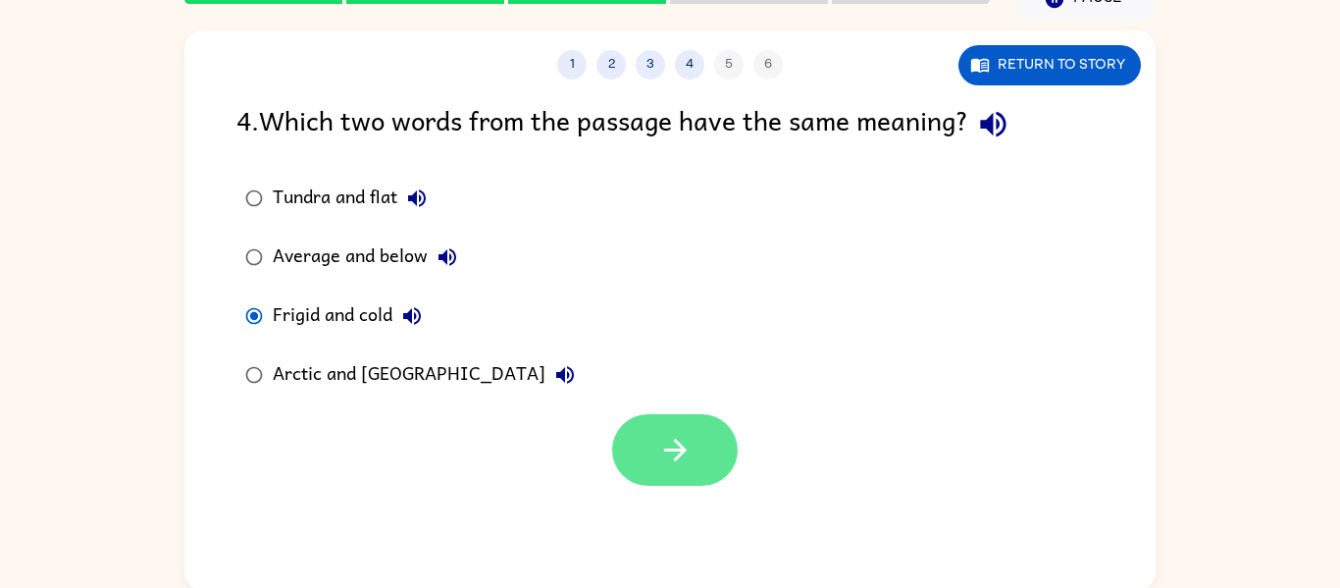
click at [664, 437] on icon "button" at bounding box center [675, 450] width 34 height 34
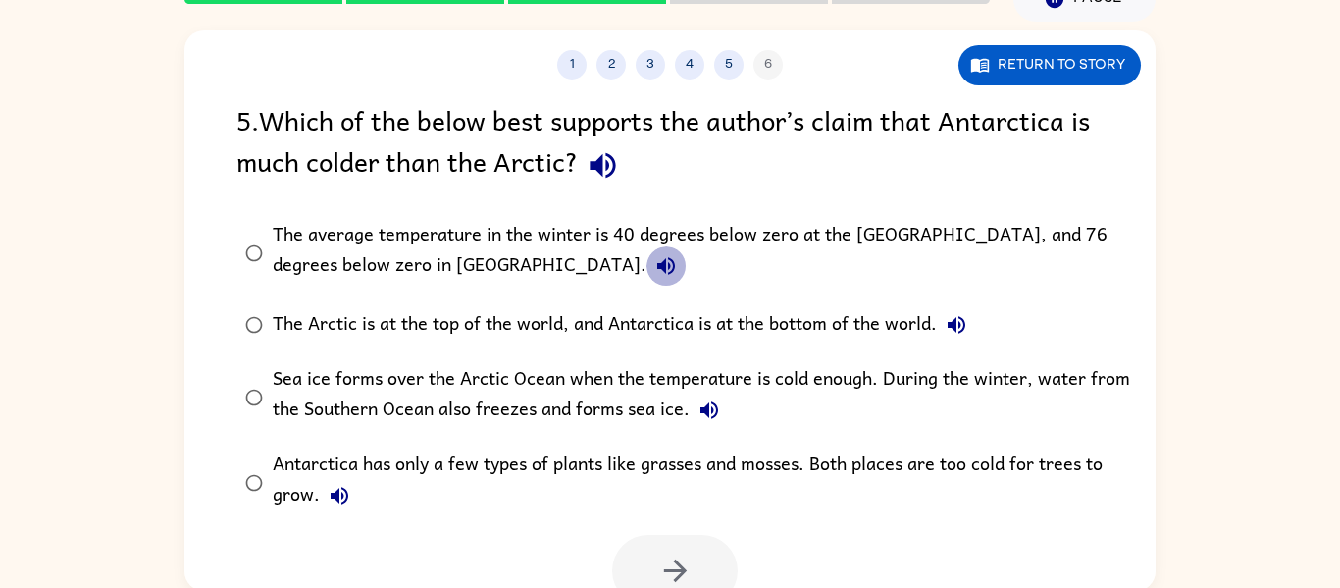
click at [654, 270] on icon "button" at bounding box center [666, 266] width 24 height 24
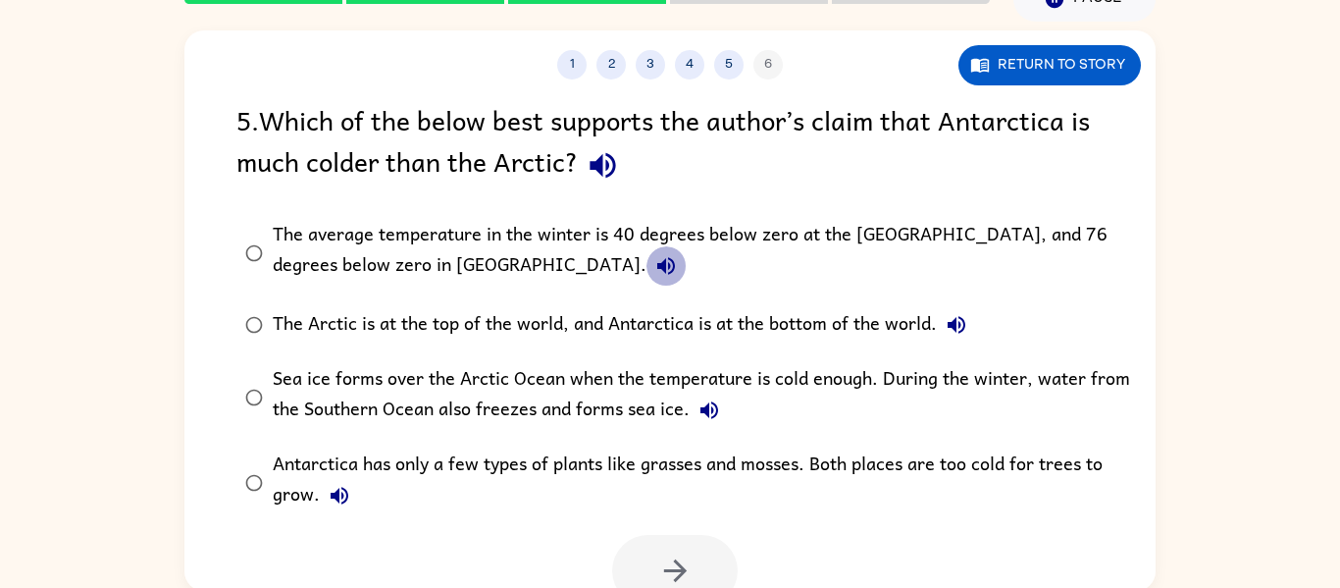
click at [654, 270] on icon "button" at bounding box center [666, 266] width 24 height 24
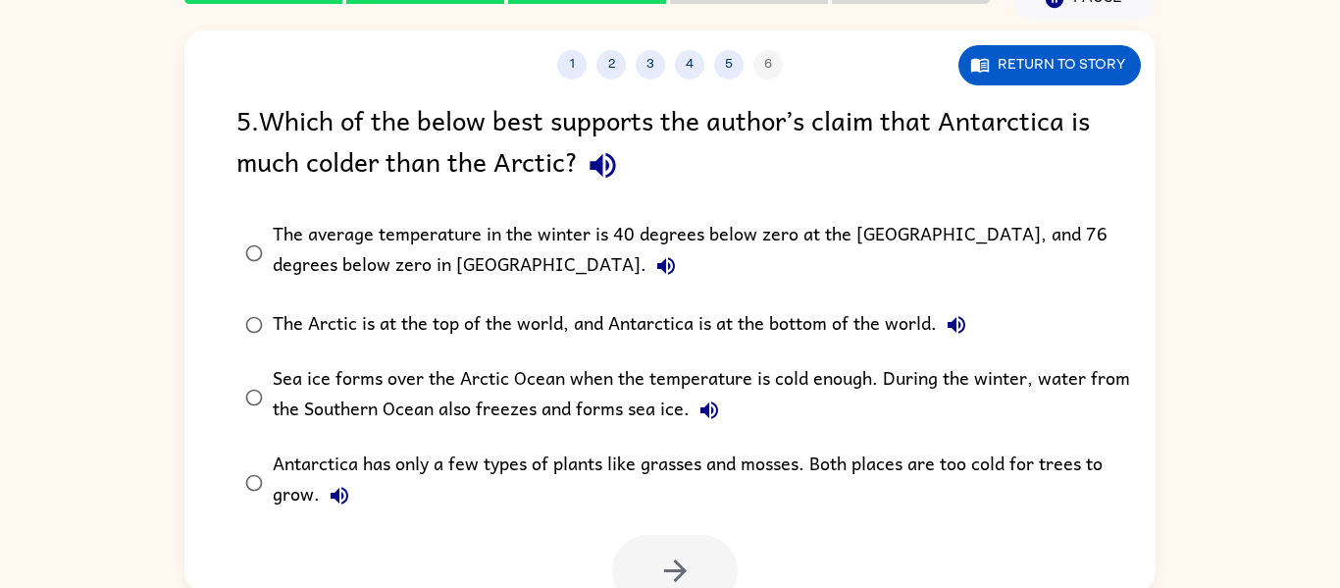
click at [654, 270] on icon "button" at bounding box center [666, 266] width 24 height 24
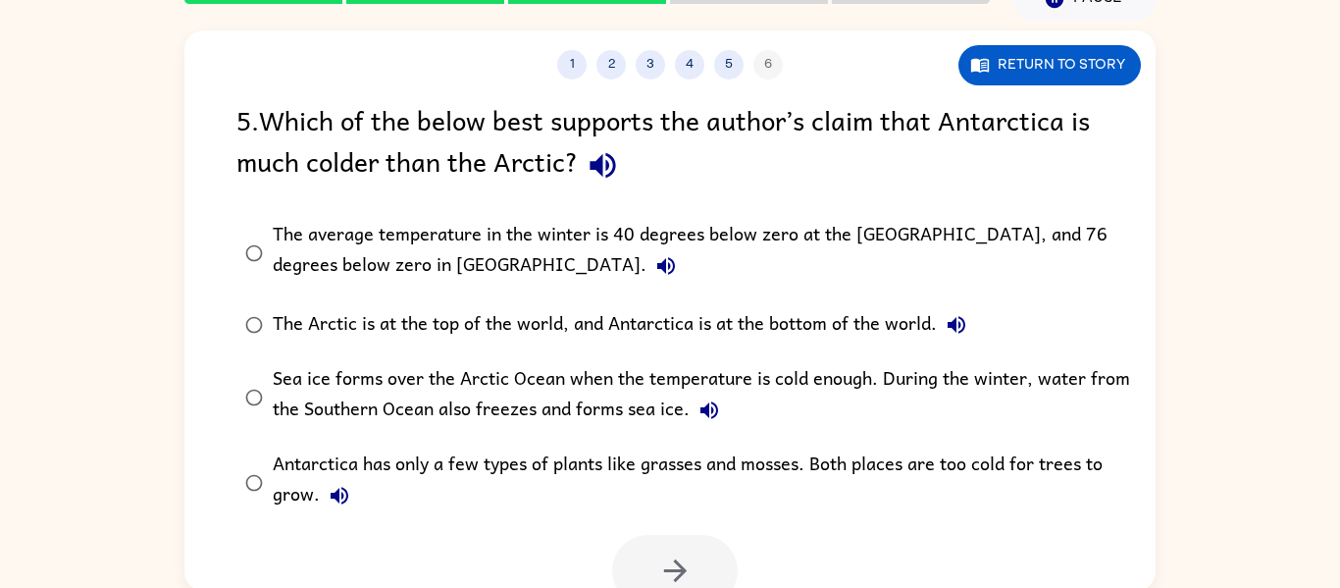
click at [654, 270] on icon "button" at bounding box center [666, 266] width 24 height 24
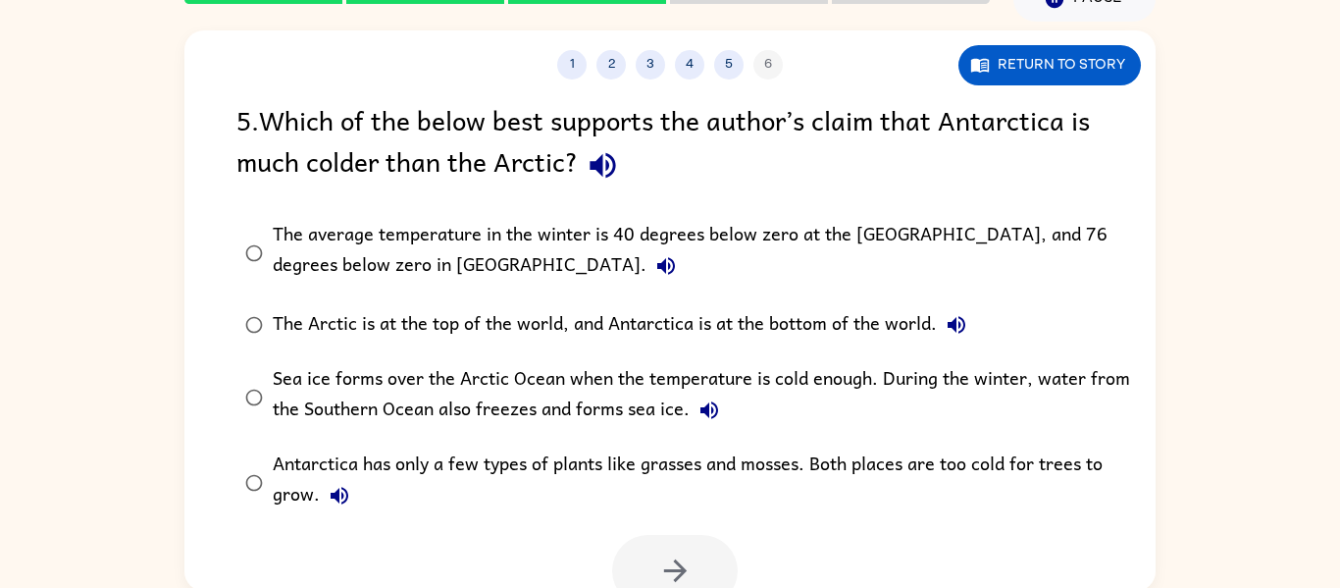
click at [654, 270] on icon "button" at bounding box center [666, 266] width 24 height 24
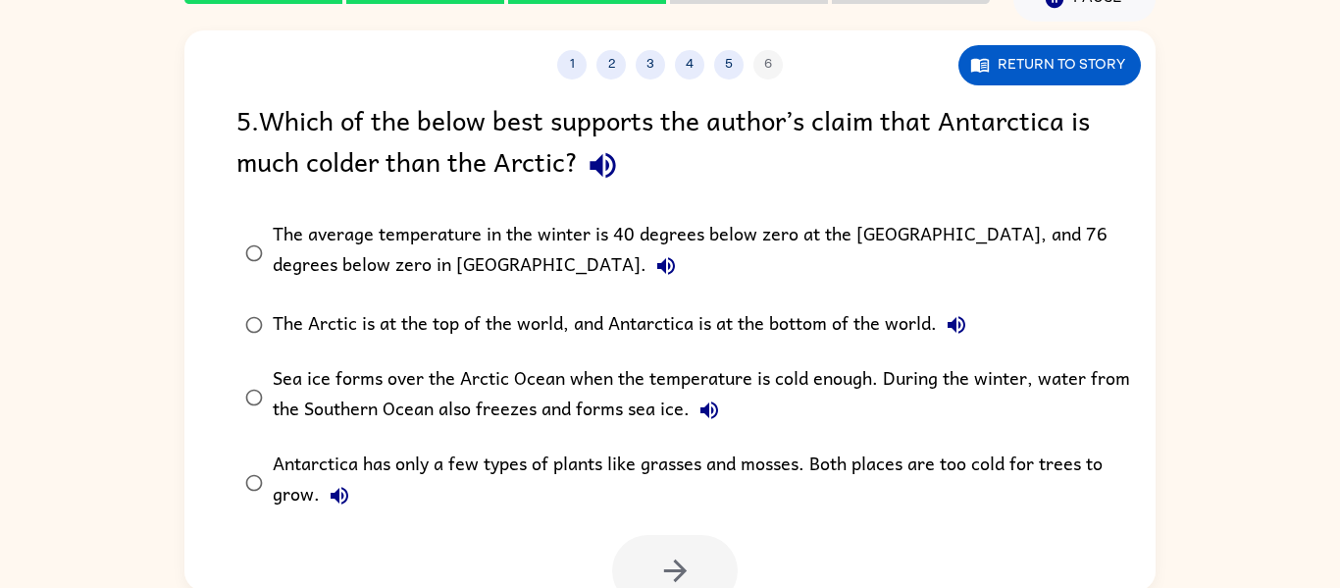
click at [654, 270] on icon "button" at bounding box center [666, 266] width 24 height 24
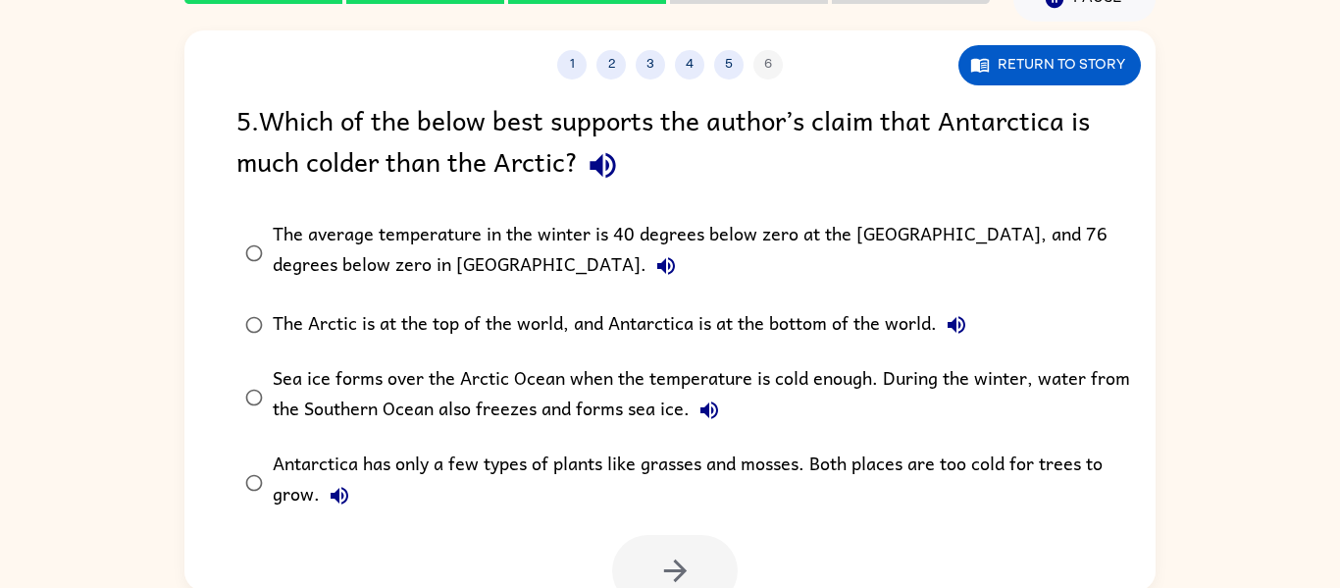
click at [654, 270] on icon "button" at bounding box center [666, 266] width 24 height 24
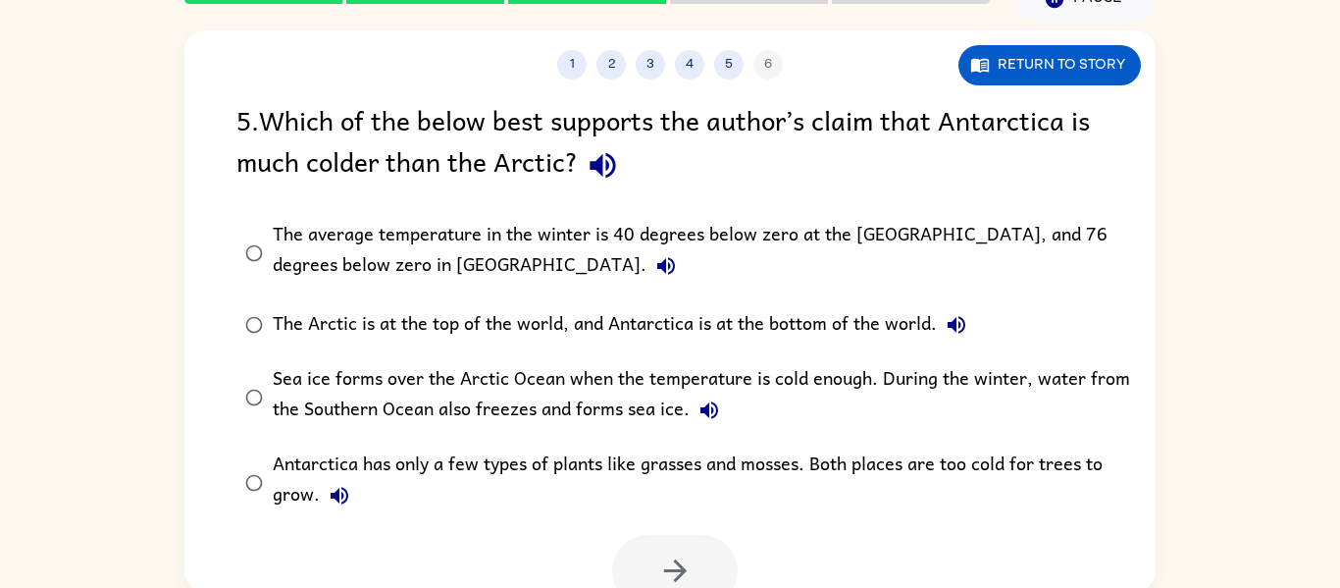
click at [654, 270] on icon "button" at bounding box center [666, 266] width 24 height 24
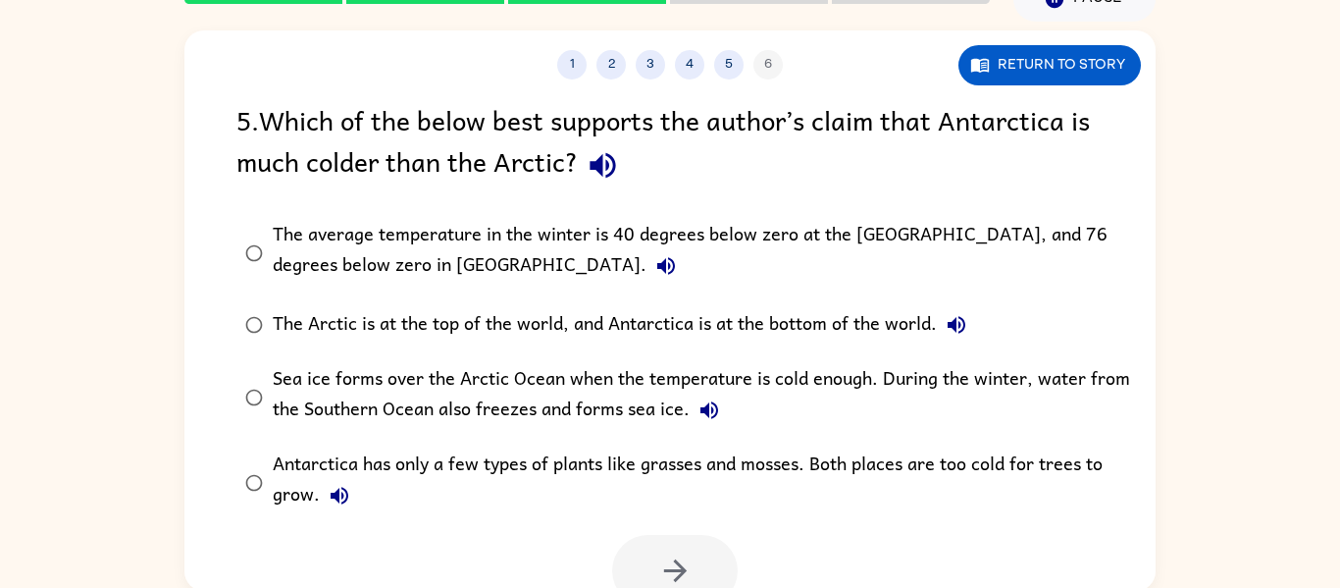
click at [654, 270] on icon "button" at bounding box center [666, 266] width 24 height 24
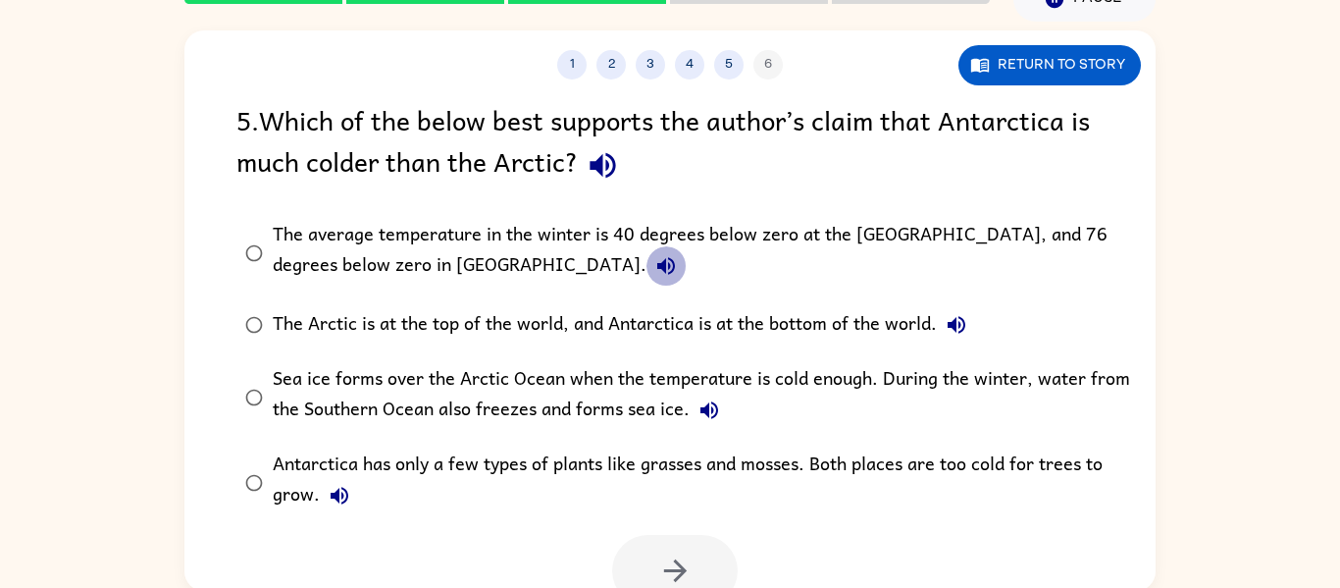
click at [654, 270] on icon "button" at bounding box center [666, 266] width 24 height 24
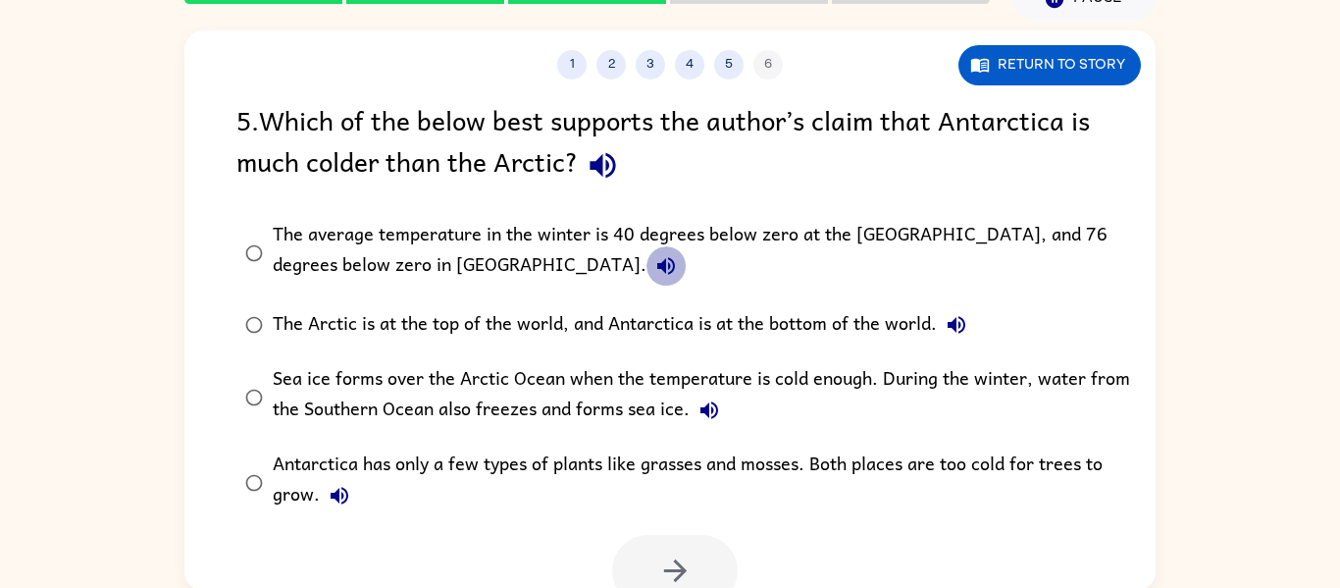
click at [654, 270] on icon "button" at bounding box center [666, 266] width 24 height 24
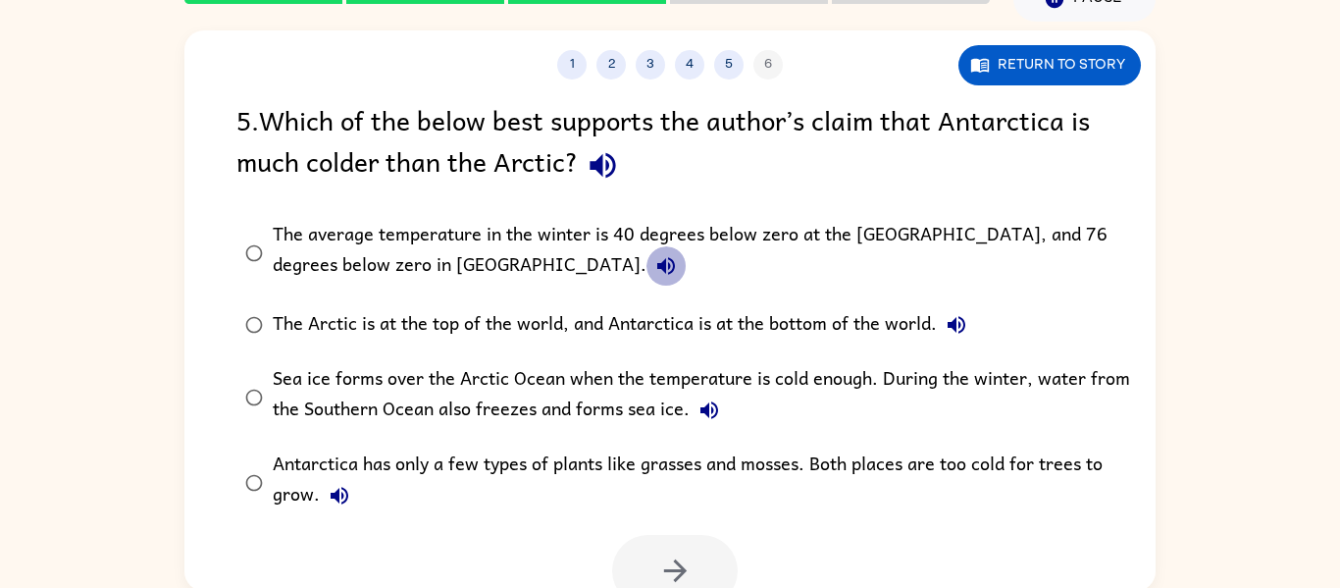
click at [654, 270] on icon "button" at bounding box center [666, 266] width 24 height 24
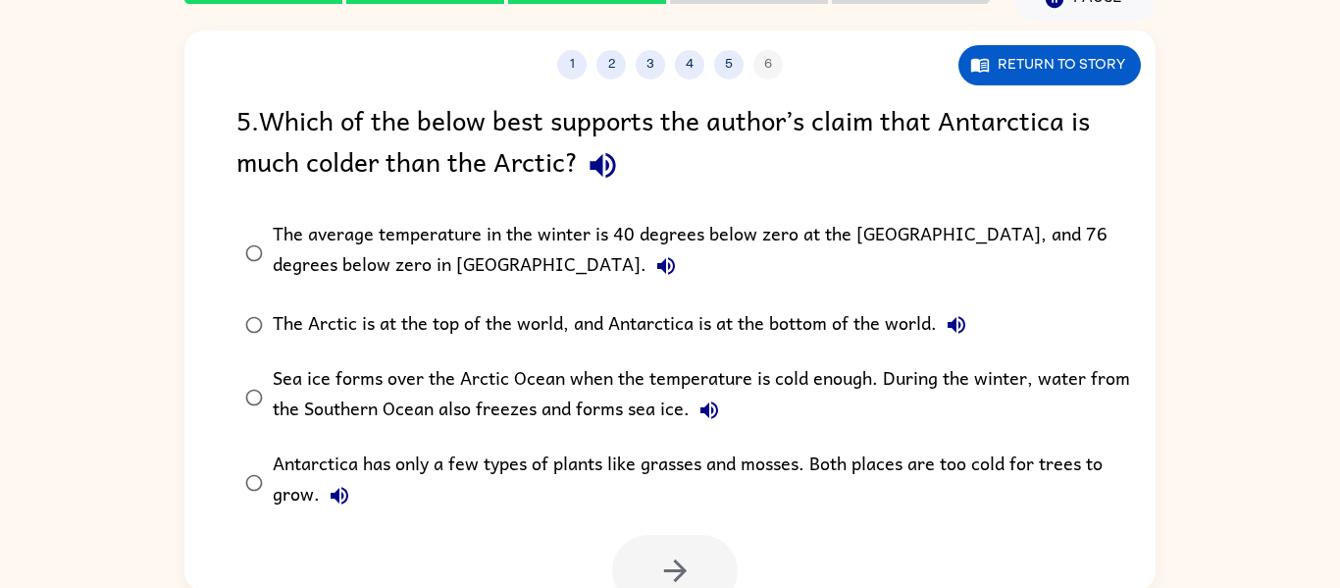
click at [654, 270] on icon "button" at bounding box center [666, 266] width 24 height 24
click at [647, 273] on button "The average temperature in the winter is 40 degrees below zero at the North Pol…" at bounding box center [666, 265] width 39 height 39
click at [647, 272] on button "The average temperature in the winter is 40 degrees below zero at the North Pol…" at bounding box center [666, 265] width 39 height 39
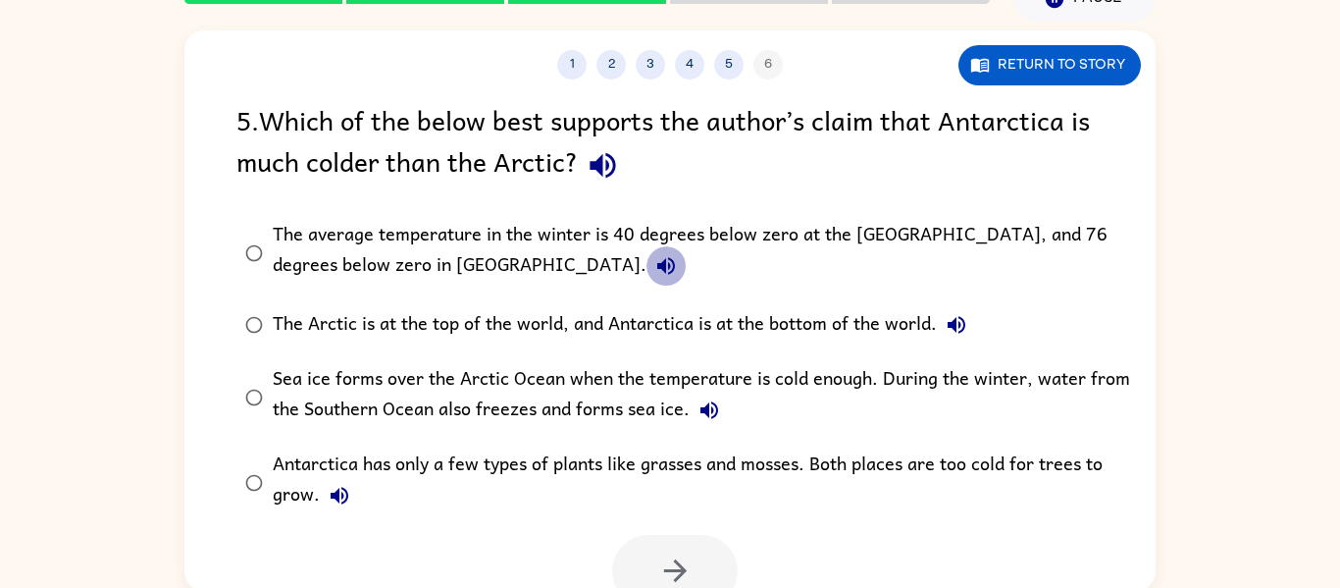
click at [647, 272] on button "The average temperature in the winter is 40 degrees below zero at the North Pol…" at bounding box center [666, 265] width 39 height 39
click at [647, 269] on button "The average temperature in the winter is 40 degrees below zero at the North Pol…" at bounding box center [666, 265] width 39 height 39
click at [647, 270] on button "The average temperature in the winter is 40 degrees below zero at the North Pol…" at bounding box center [666, 265] width 39 height 39
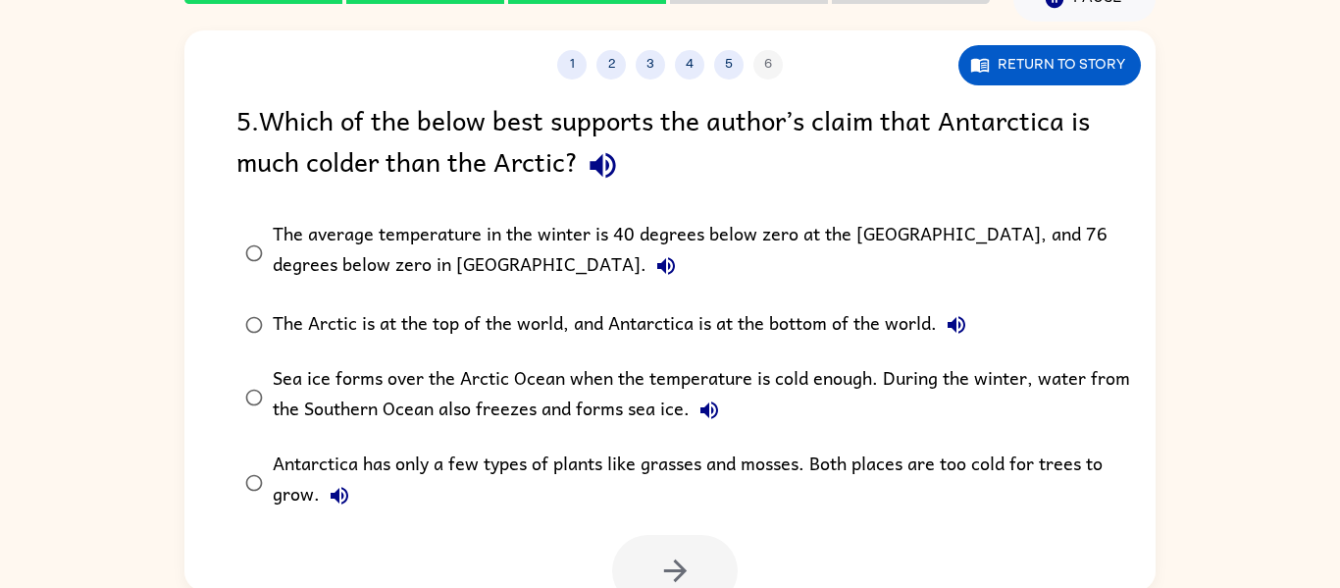
click at [647, 268] on button "The average temperature in the winter is 40 degrees below zero at the North Pol…" at bounding box center [666, 265] width 39 height 39
click at [647, 269] on button "The average temperature in the winter is 40 degrees below zero at the North Pol…" at bounding box center [666, 265] width 39 height 39
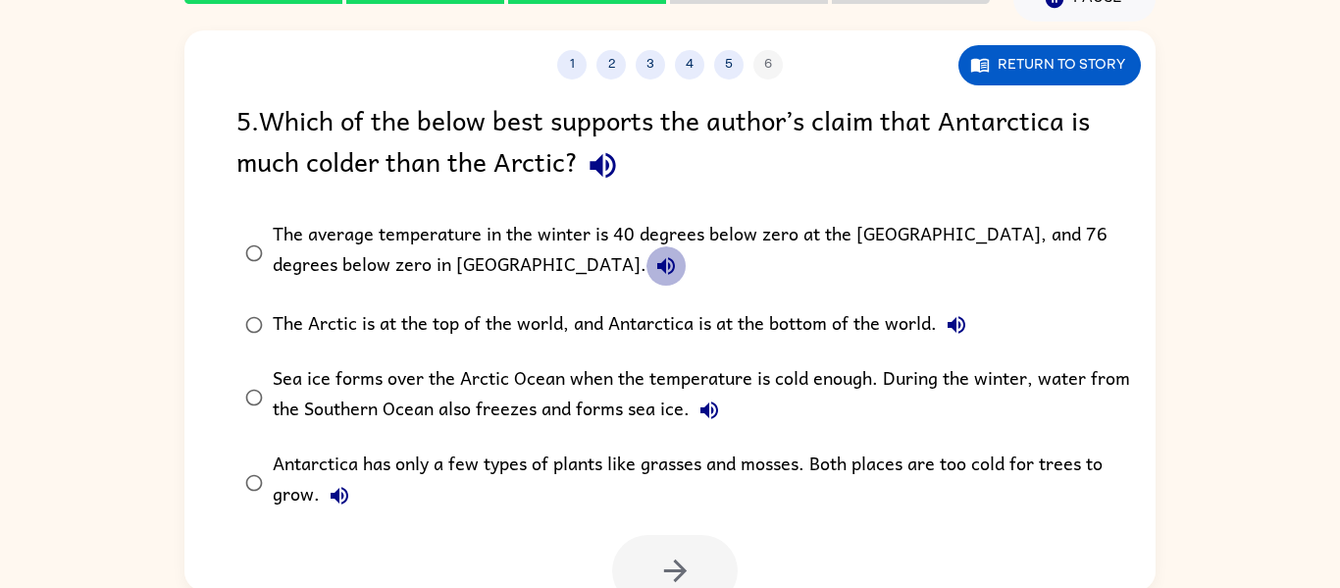
click at [647, 269] on button "The average temperature in the winter is 40 degrees below zero at the North Pol…" at bounding box center [666, 265] width 39 height 39
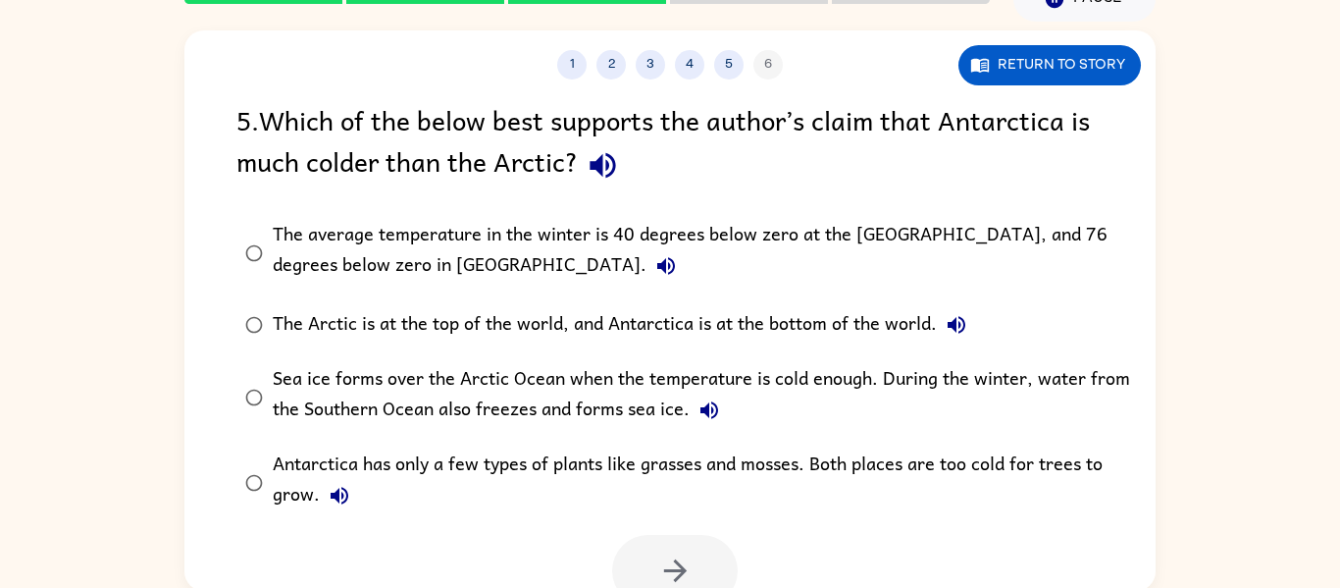
click at [647, 269] on button "The average temperature in the winter is 40 degrees below zero at the North Pol…" at bounding box center [666, 265] width 39 height 39
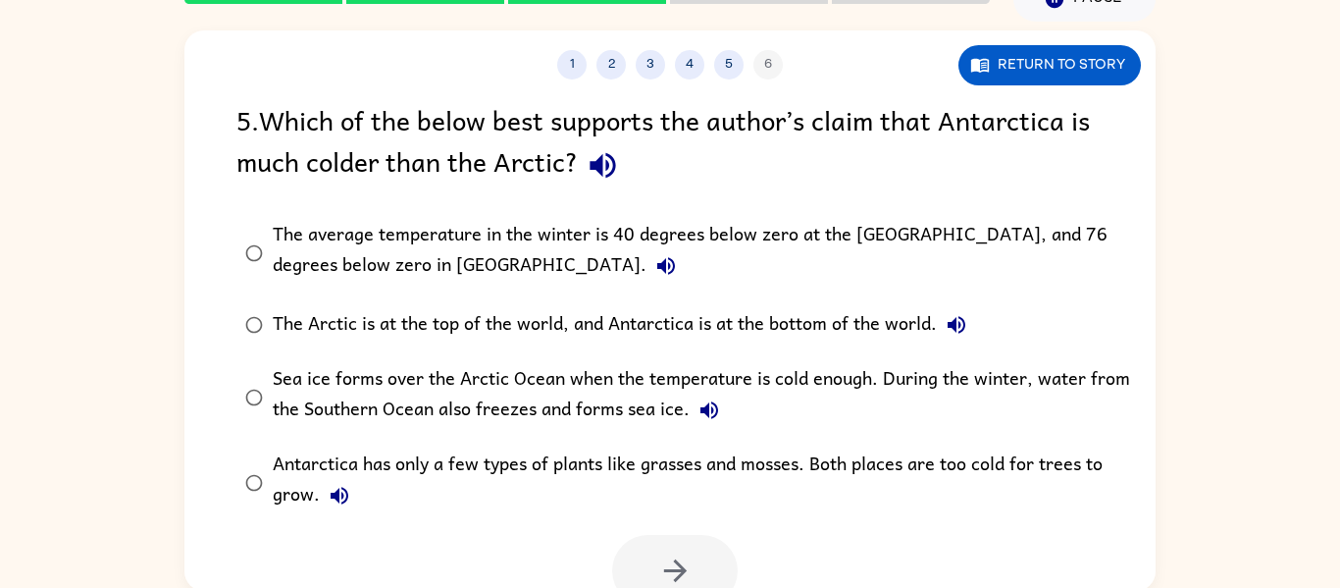
click at [647, 269] on button "The average temperature in the winter is 40 degrees below zero at the North Pol…" at bounding box center [666, 265] width 39 height 39
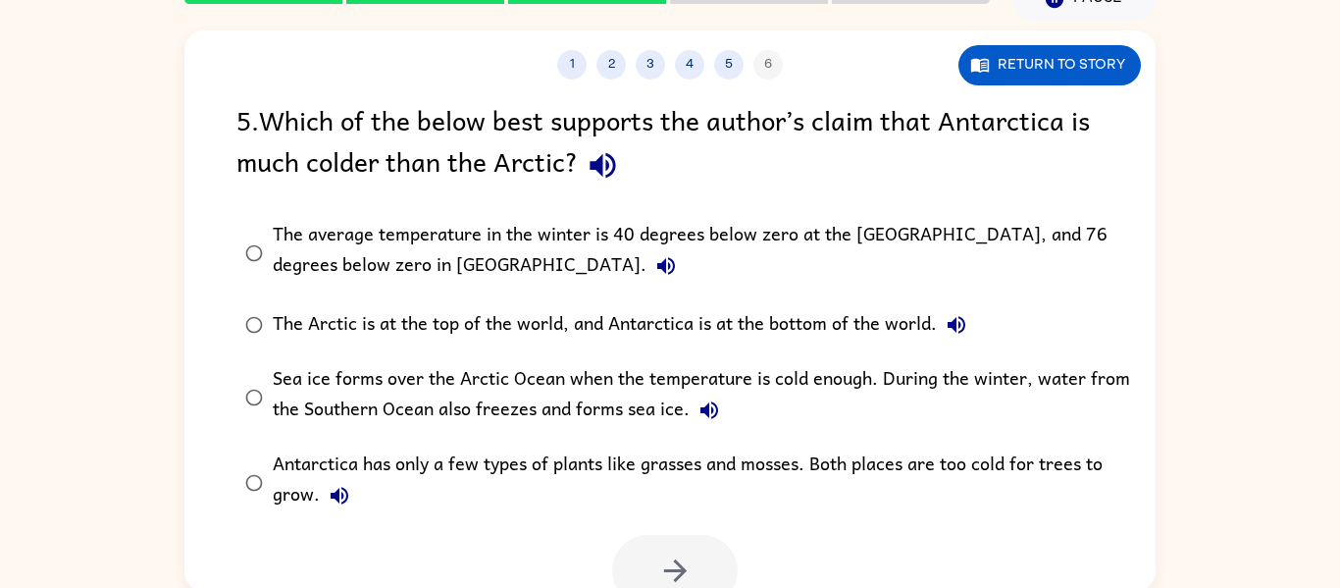
click at [647, 269] on button "The average temperature in the winter is 40 degrees below zero at the North Pol…" at bounding box center [666, 265] width 39 height 39
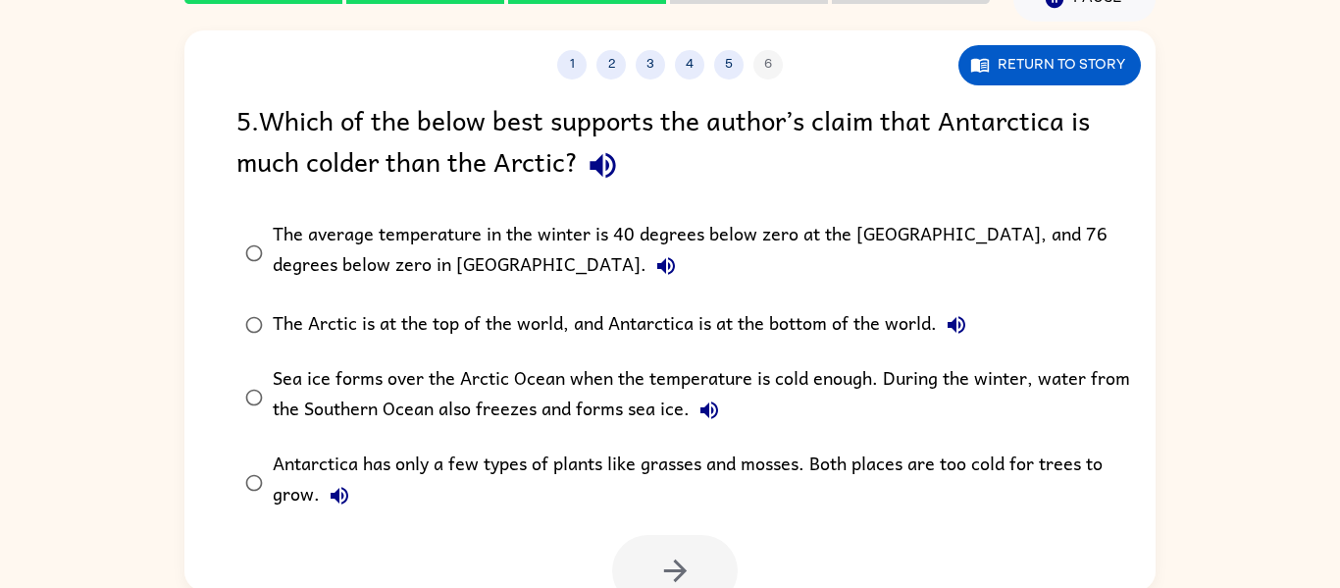
click at [647, 269] on button "The average temperature in the winter is 40 degrees below zero at the North Pol…" at bounding box center [666, 265] width 39 height 39
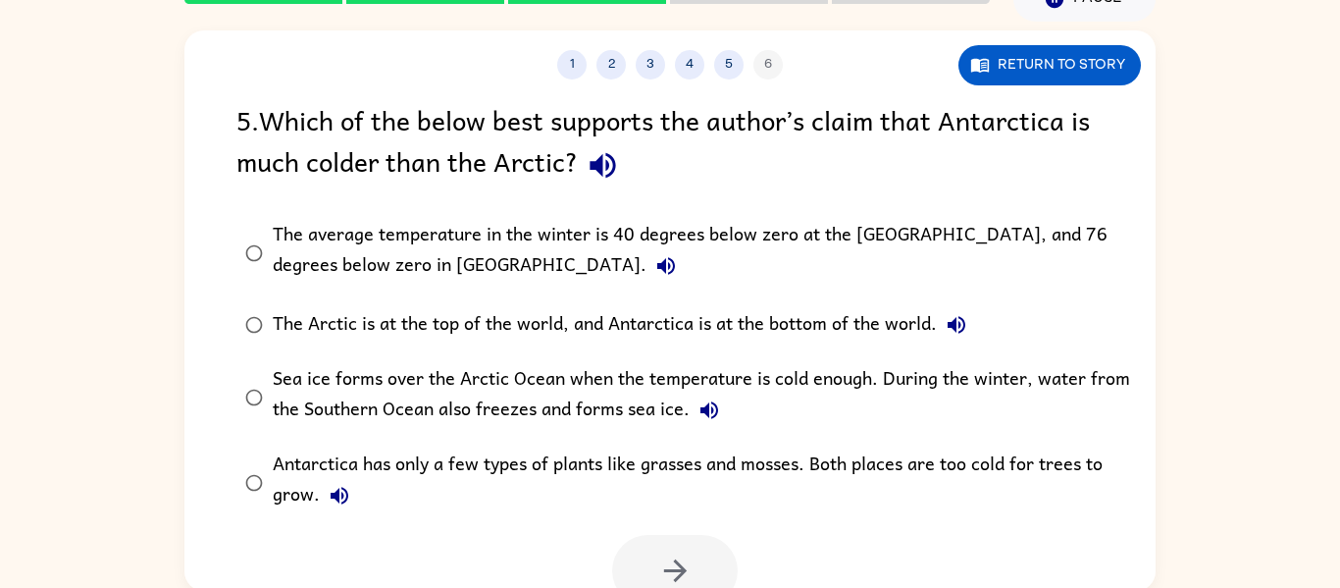
click at [647, 269] on button "The average temperature in the winter is 40 degrees below zero at the North Pol…" at bounding box center [666, 265] width 39 height 39
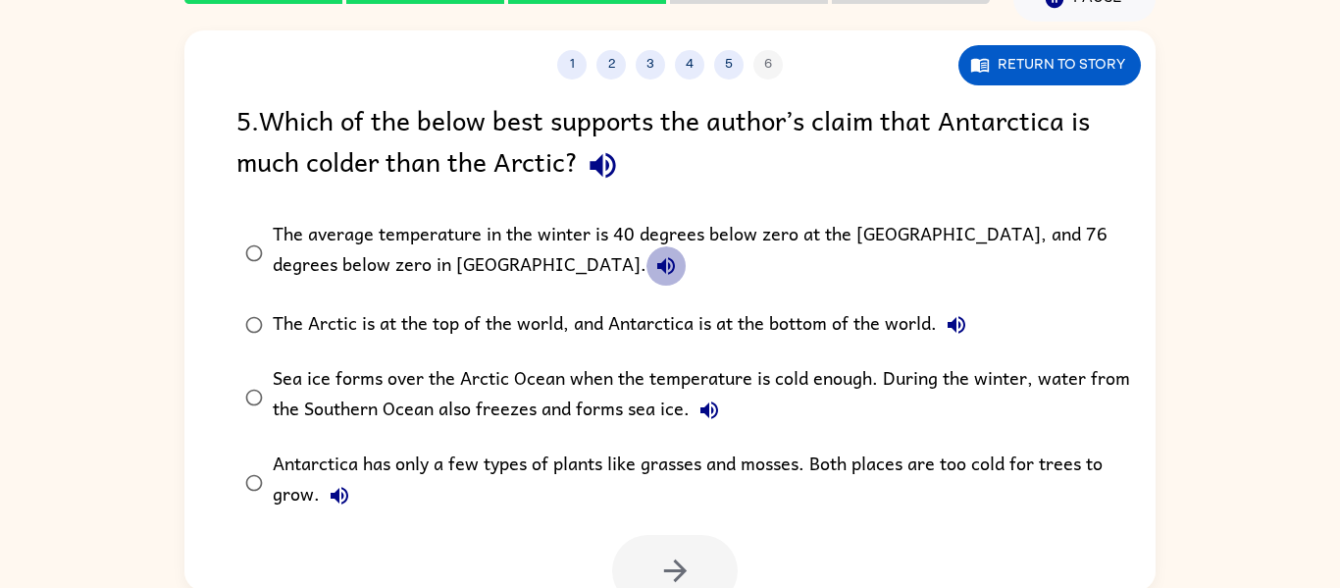
click at [647, 269] on button "The average temperature in the winter is 40 degrees below zero at the North Pol…" at bounding box center [666, 265] width 39 height 39
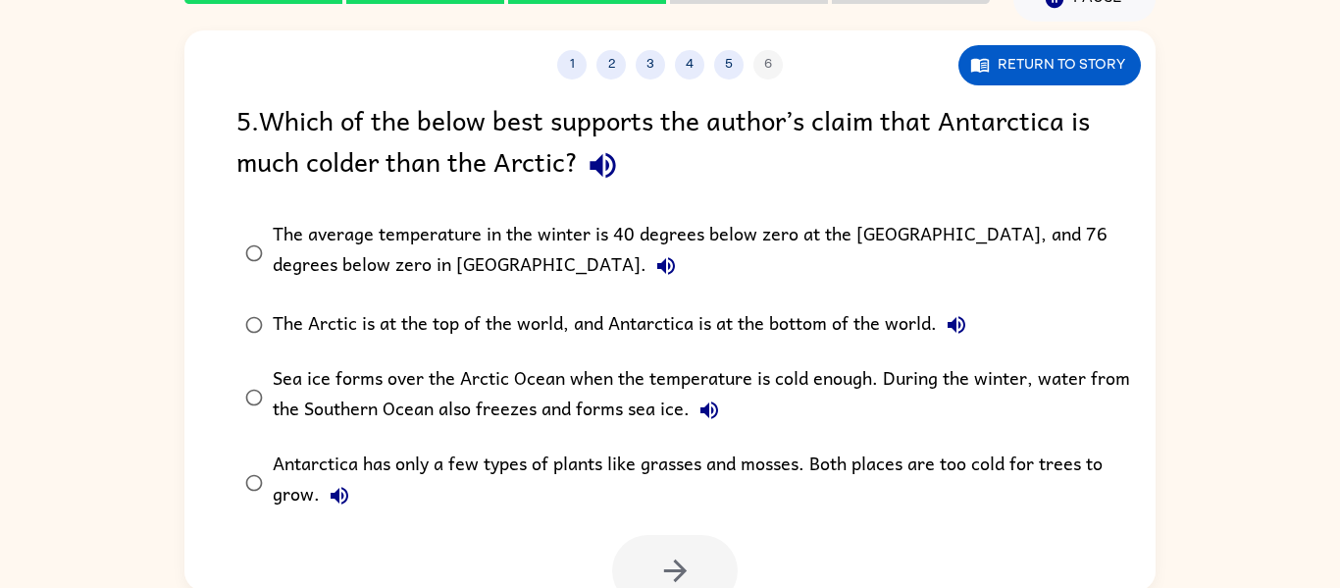
click at [386, 264] on div "The average temperature in the winter is 40 degrees below zero at the North Pol…" at bounding box center [702, 253] width 858 height 66
click at [666, 550] on button "button" at bounding box center [675, 571] width 126 height 72
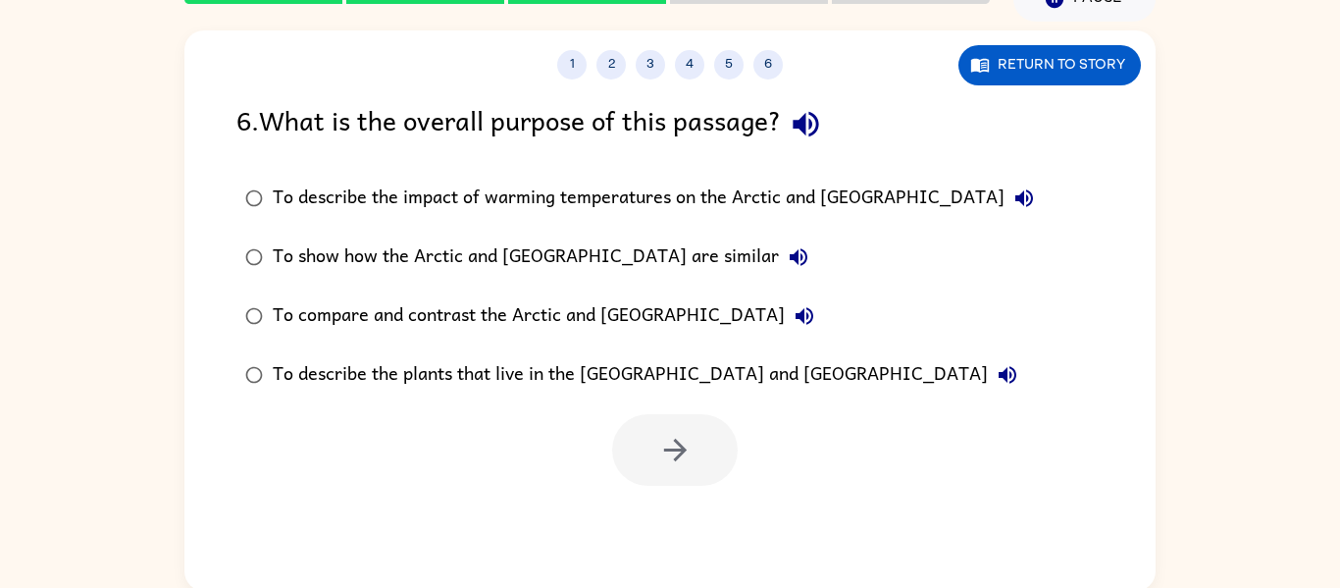
click at [920, 365] on label "To describe the plants that live in the Arctic and Antarctica" at bounding box center [640, 374] width 828 height 59
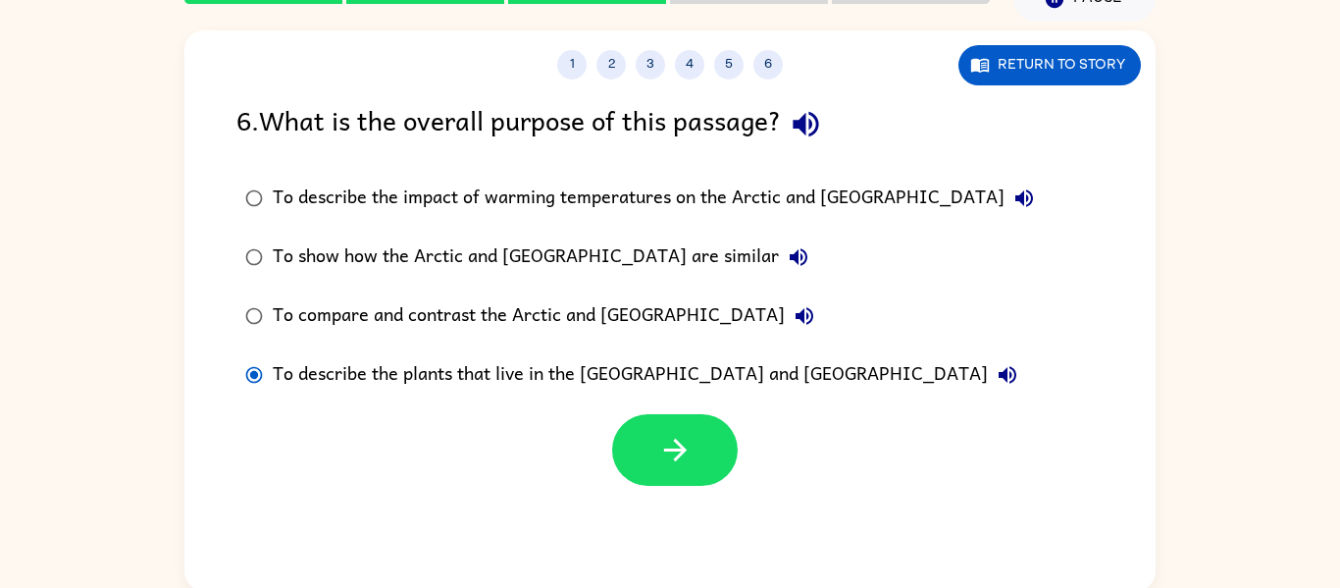
click at [590, 198] on div "To describe the impact of warming temperatures on the Arctic and Antarctica" at bounding box center [658, 198] width 771 height 39
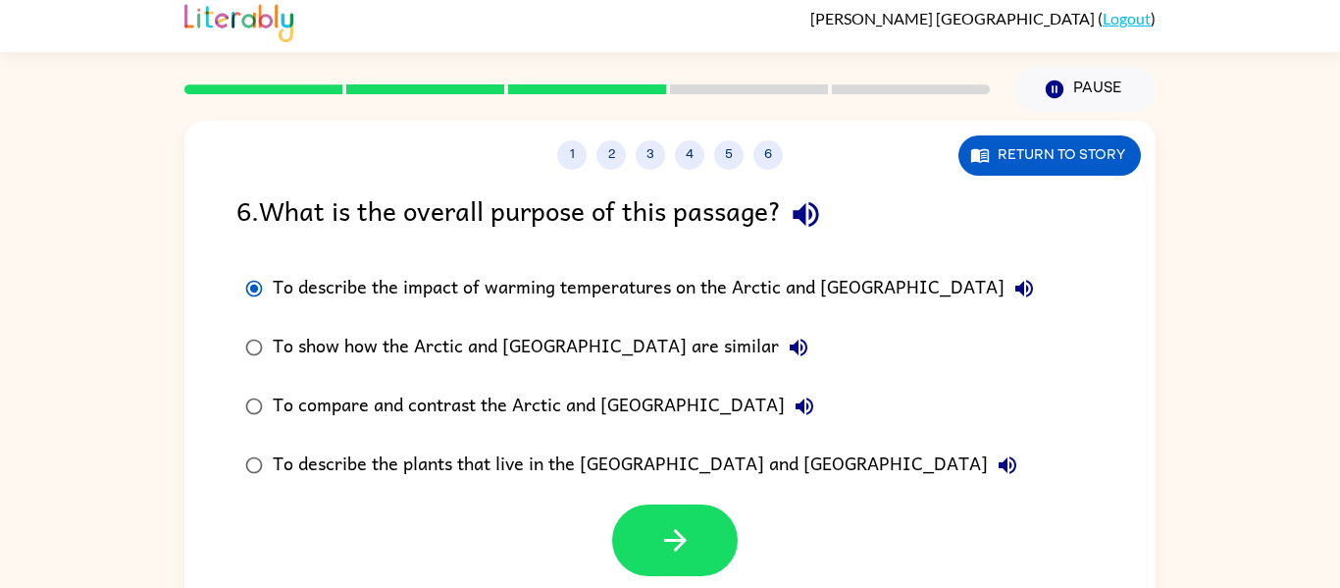
scroll to position [0, 0]
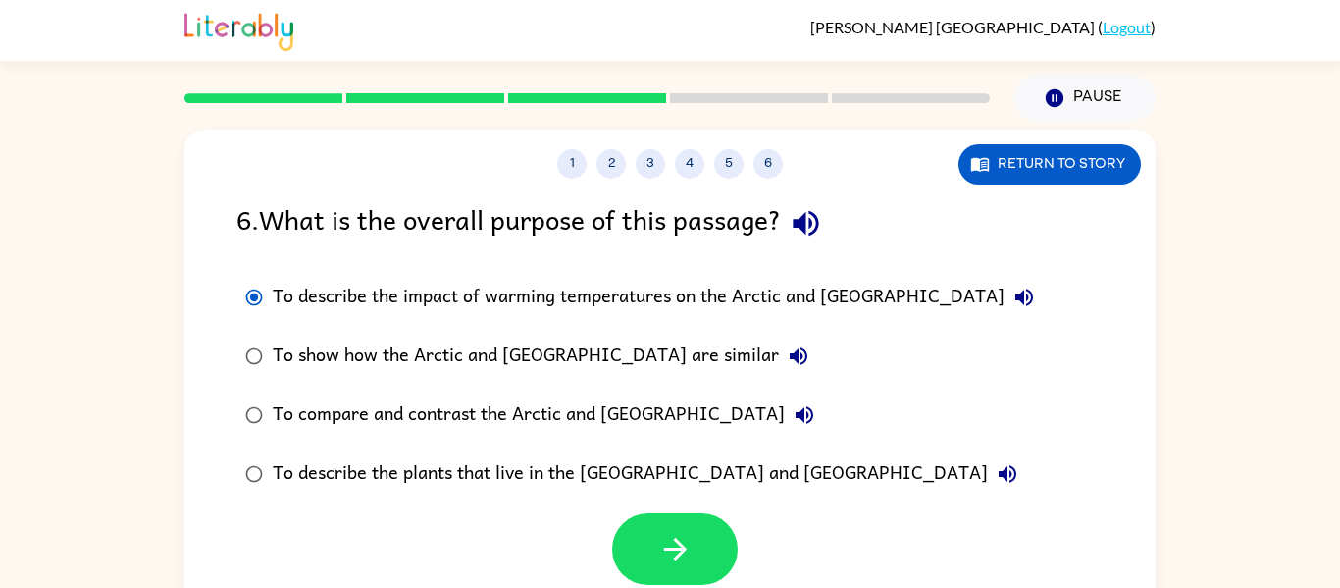
click at [518, 357] on div "To show how the Arctic and Antarctica are similar" at bounding box center [546, 356] width 546 height 39
click at [505, 330] on label "To show how the Arctic and Antarctica are similar" at bounding box center [640, 356] width 828 height 59
click at [503, 345] on div "To show how the Arctic and Antarctica are similar" at bounding box center [546, 356] width 546 height 39
click at [549, 437] on label "To compare and contrast the Arctic and Antarctica" at bounding box center [640, 415] width 828 height 59
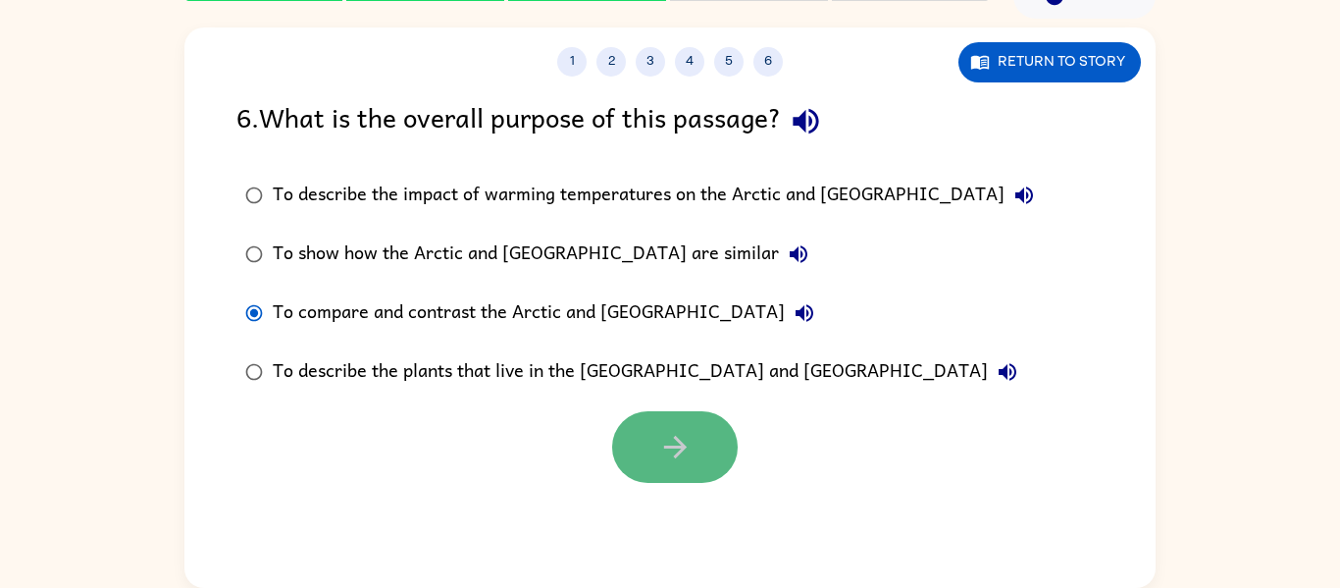
click at [676, 439] on icon "button" at bounding box center [674, 447] width 23 height 23
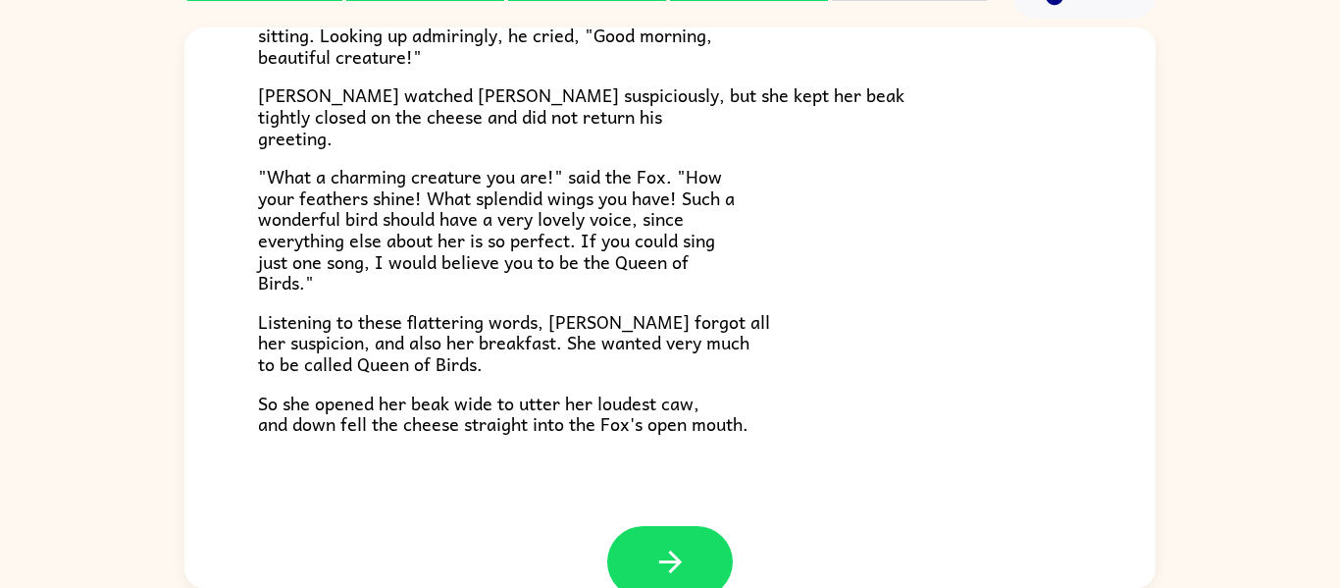
scroll to position [386, 0]
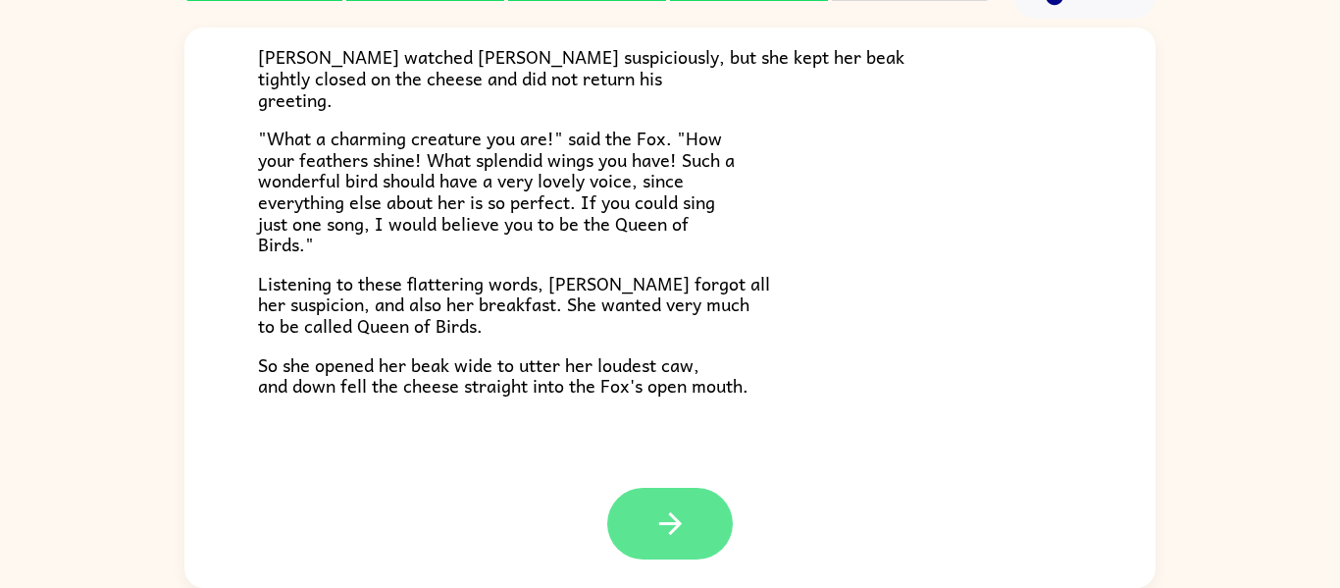
click at [671, 514] on icon "button" at bounding box center [669, 523] width 23 height 23
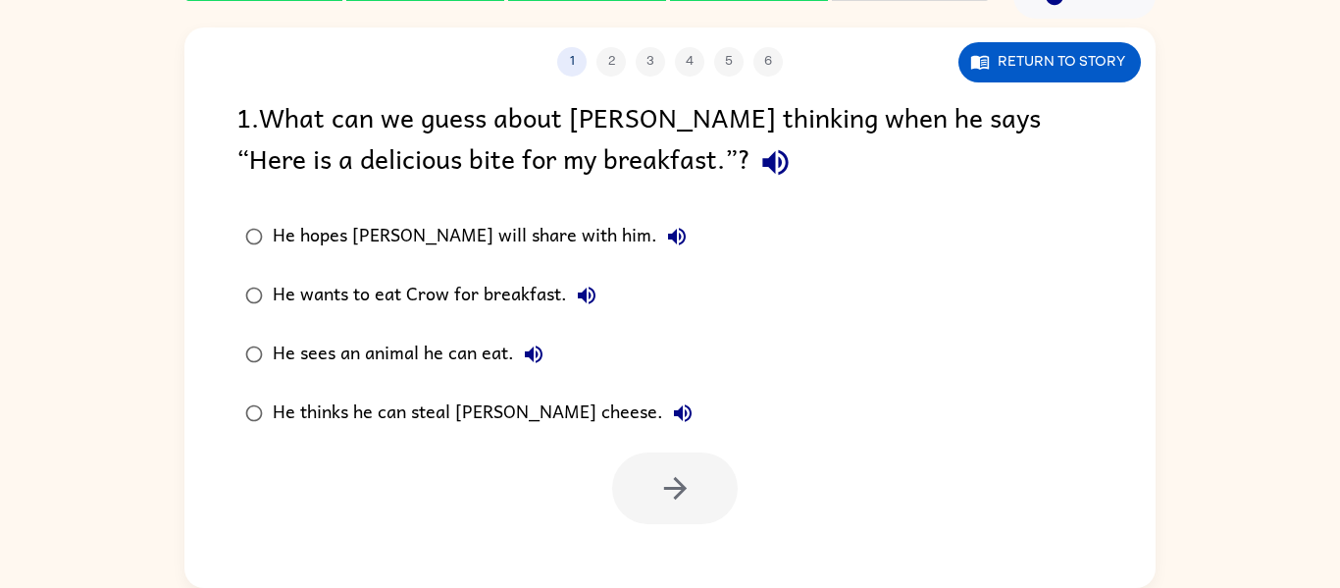
scroll to position [0, 0]
click at [675, 523] on div at bounding box center [675, 488] width 126 height 72
click at [475, 415] on div "He thinks he can steal Crow’s cheese." at bounding box center [488, 412] width 430 height 39
click at [698, 486] on button "button" at bounding box center [675, 488] width 126 height 72
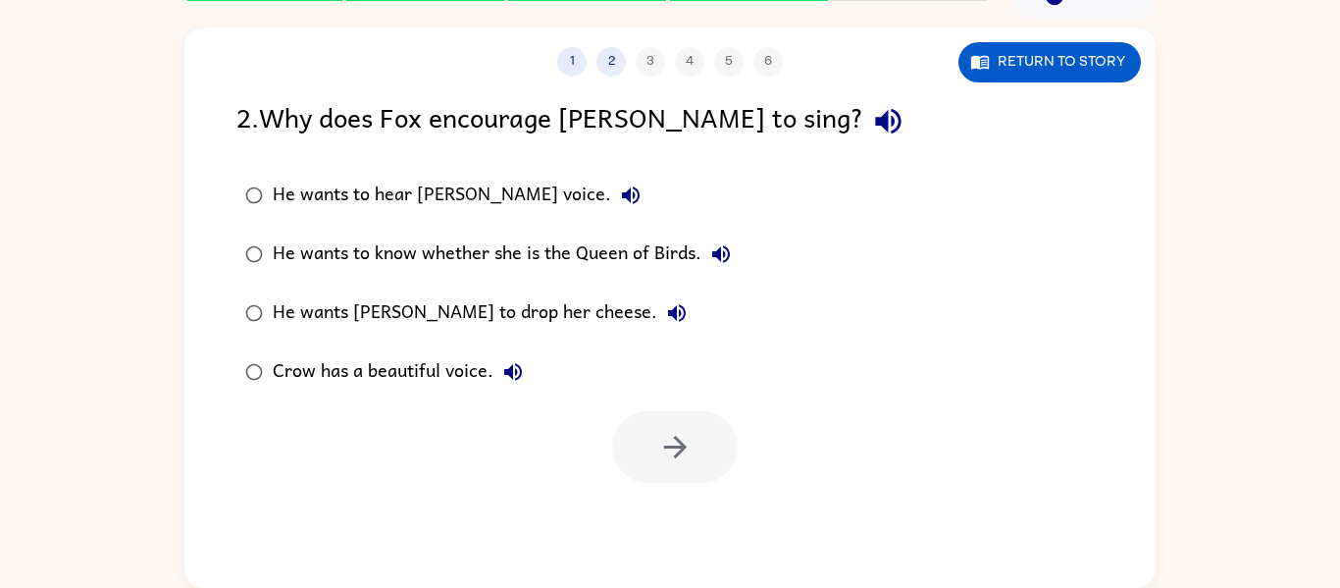
click at [506, 304] on div "He wants Crow to drop her cheese." at bounding box center [485, 312] width 424 height 39
click at [670, 444] on icon "button" at bounding box center [675, 447] width 34 height 34
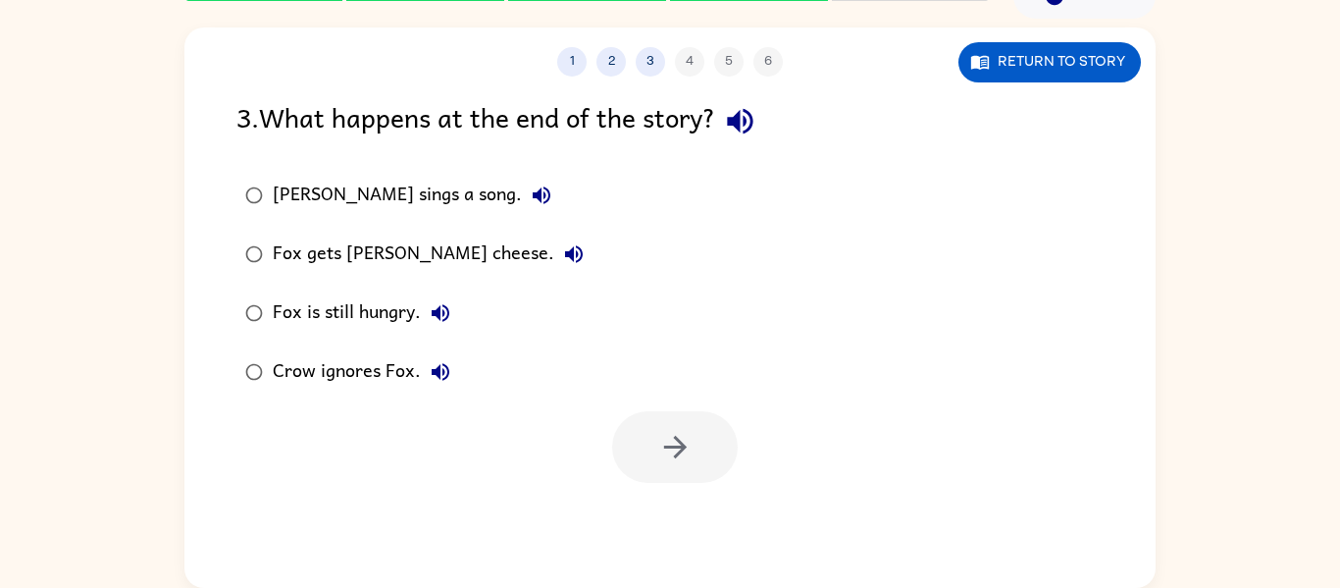
click at [386, 257] on div "Fox gets Crow's cheese." at bounding box center [433, 253] width 321 height 39
click at [706, 462] on button "button" at bounding box center [675, 447] width 126 height 72
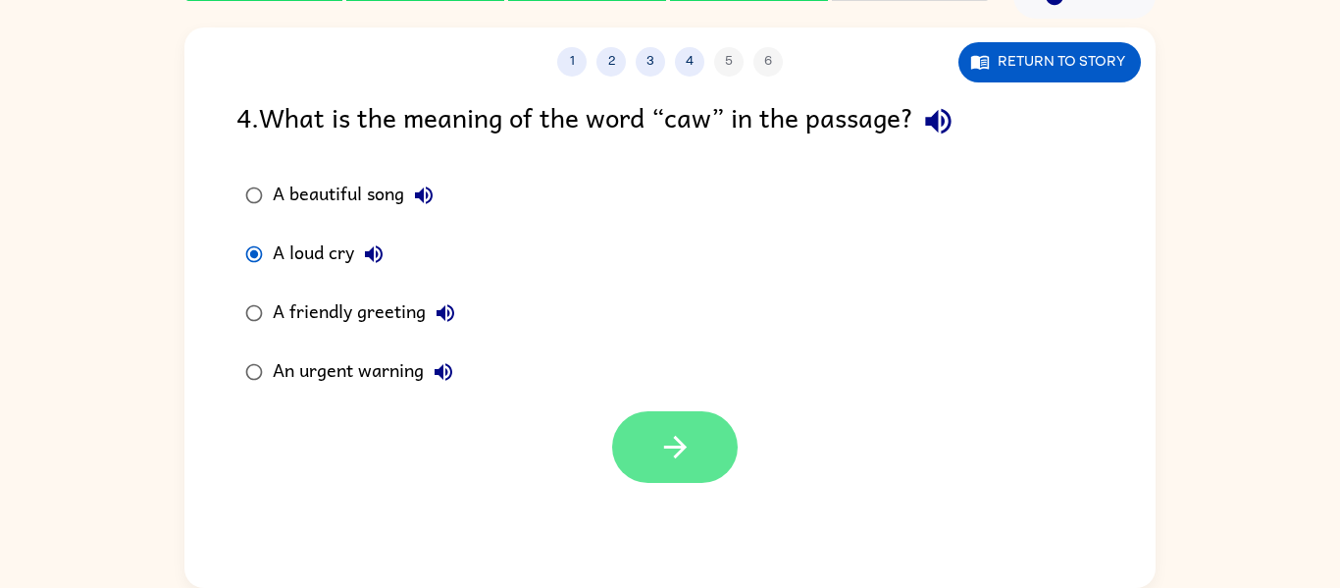
click at [653, 471] on button "button" at bounding box center [675, 447] width 126 height 72
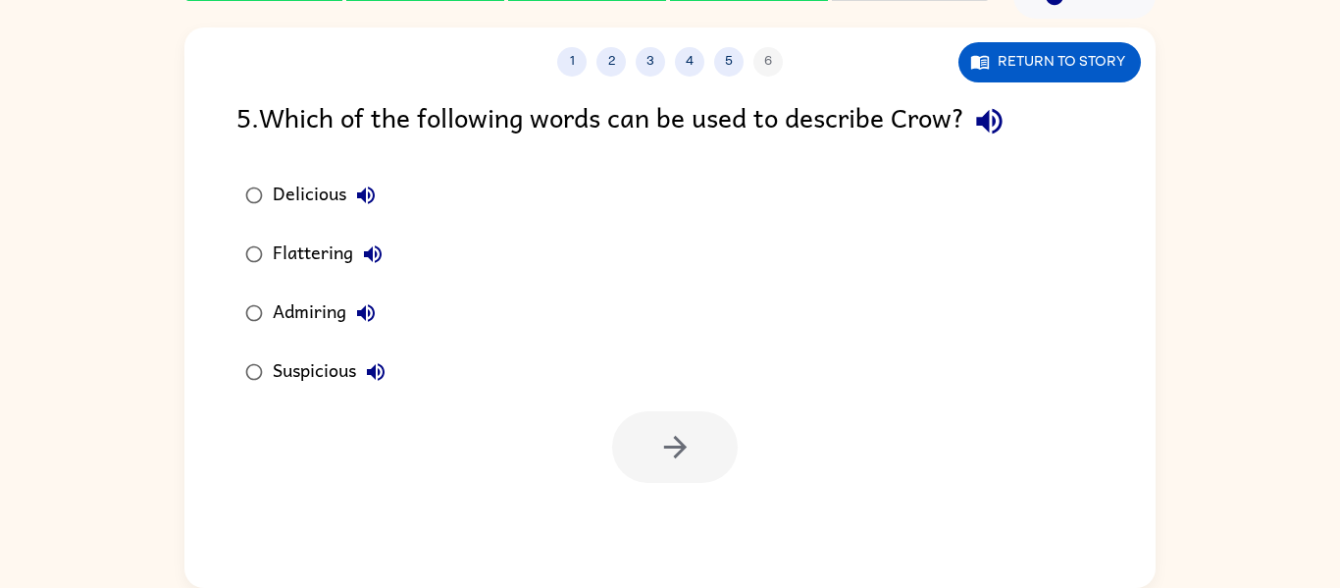
click at [320, 311] on div "Admiring" at bounding box center [329, 312] width 113 height 39
click at [722, 456] on button "button" at bounding box center [675, 447] width 126 height 72
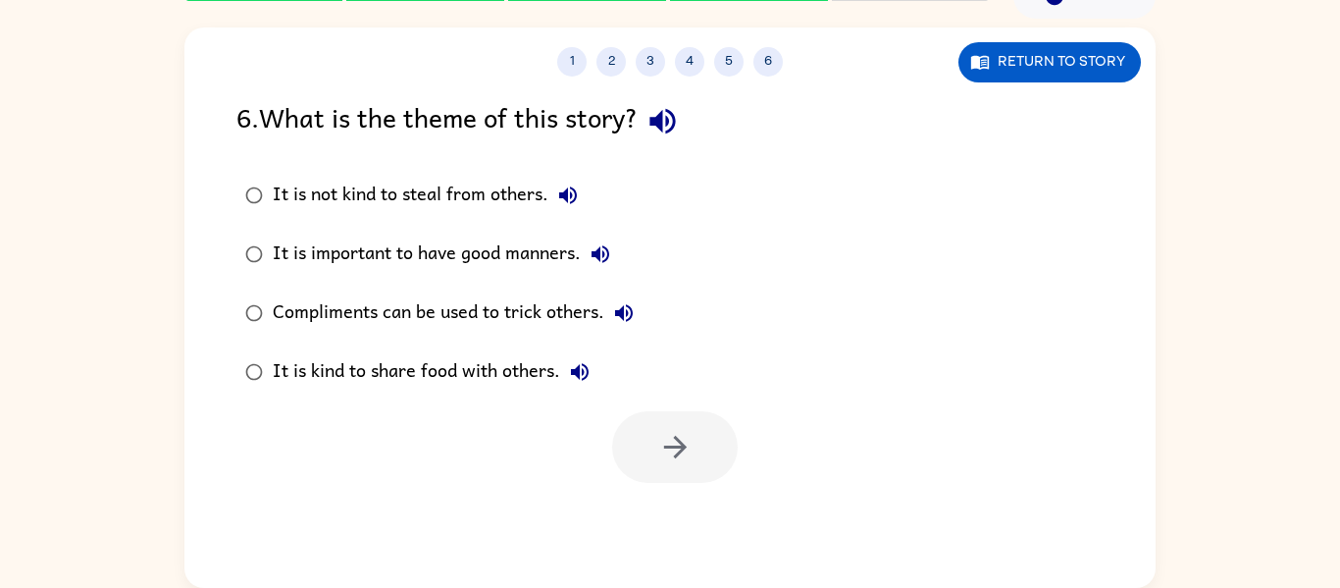
scroll to position [95, 0]
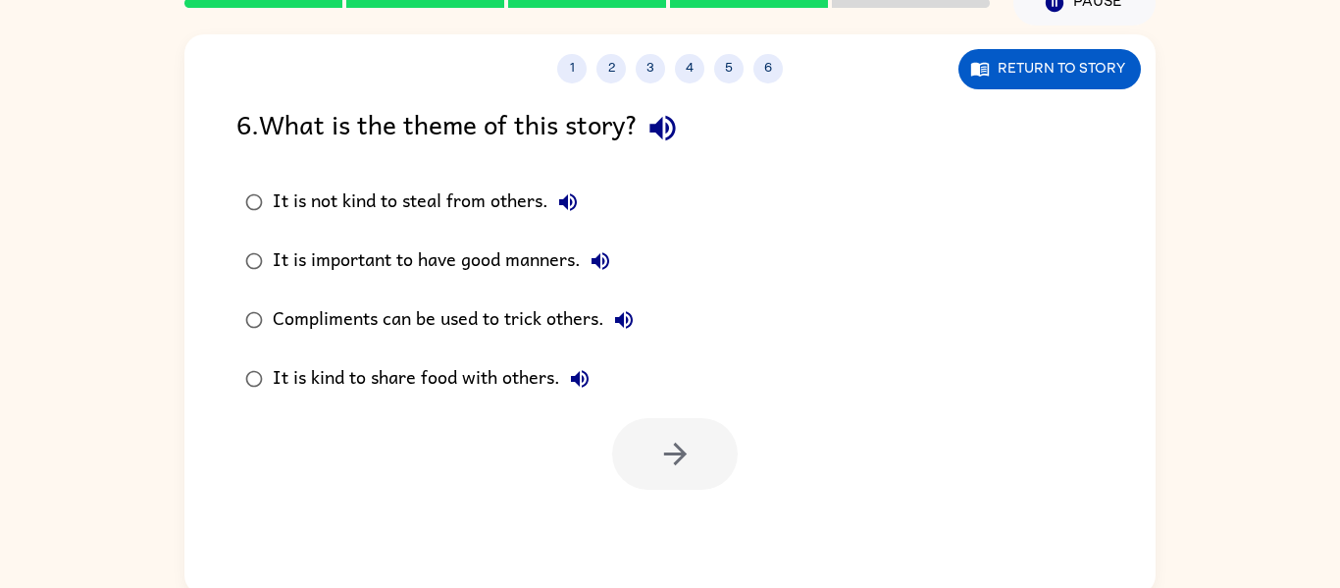
click at [539, 327] on div "Compliments can be used to trick others." at bounding box center [458, 319] width 371 height 39
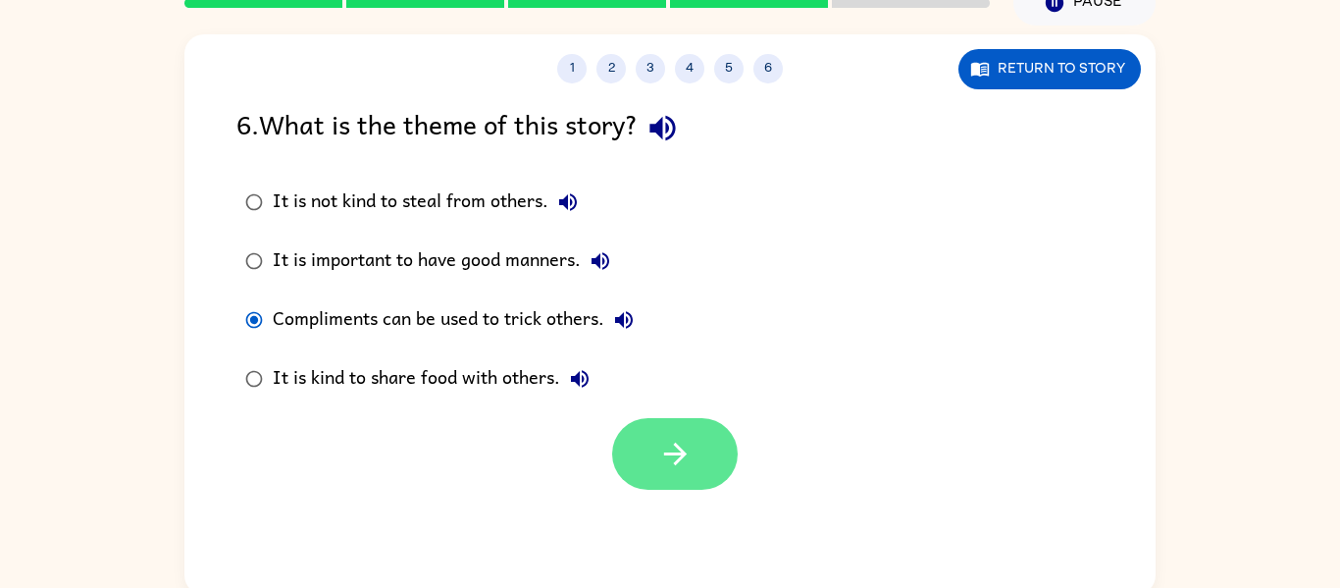
click at [665, 451] on icon "button" at bounding box center [675, 454] width 34 height 34
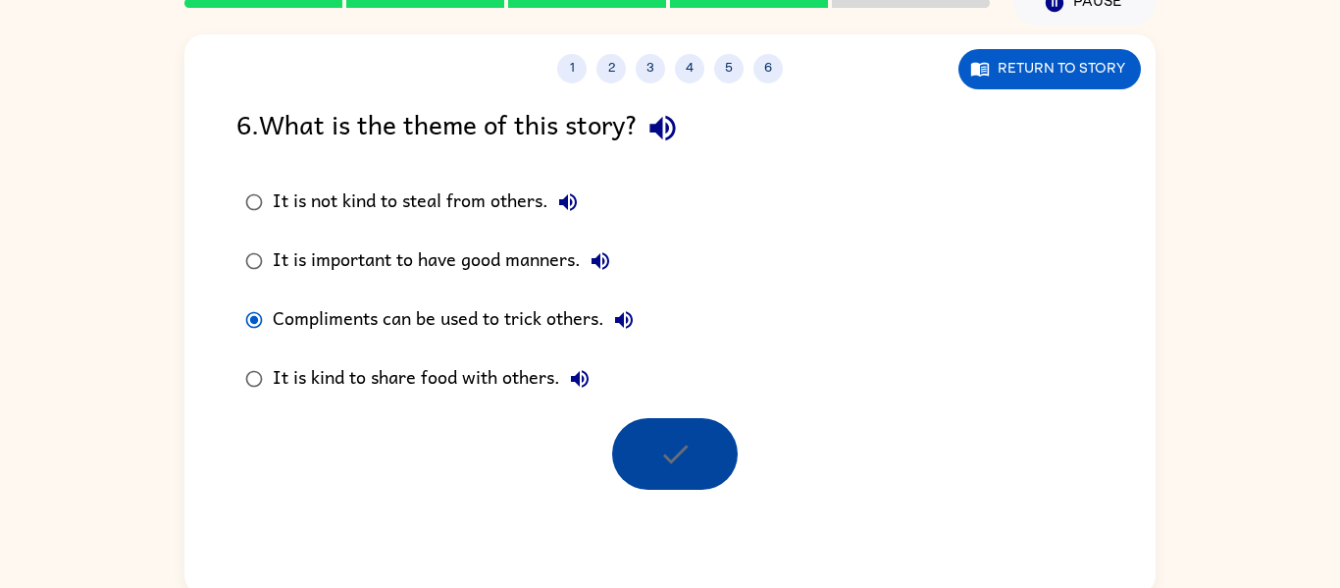
scroll to position [67, 0]
